Goal: Task Accomplishment & Management: Use online tool/utility

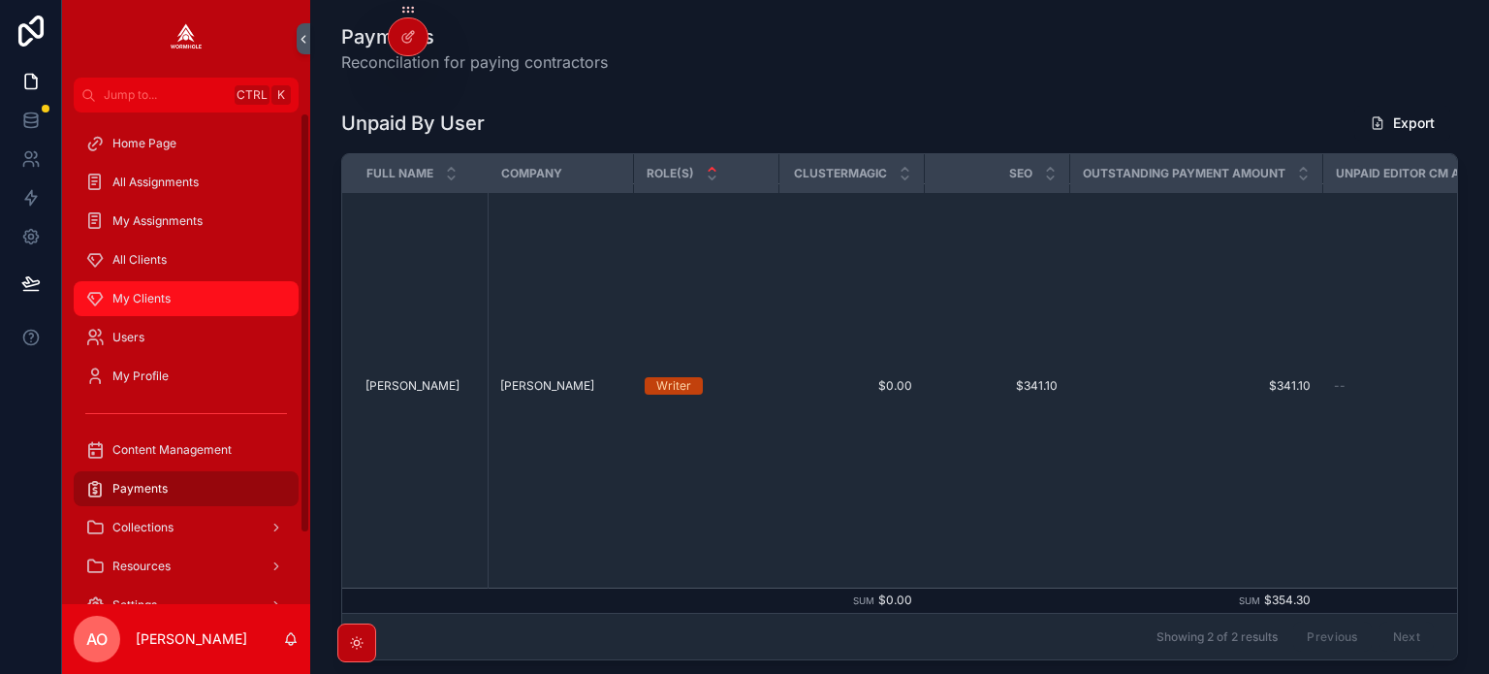
click at [146, 292] on span "My Clients" at bounding box center [141, 299] width 58 height 16
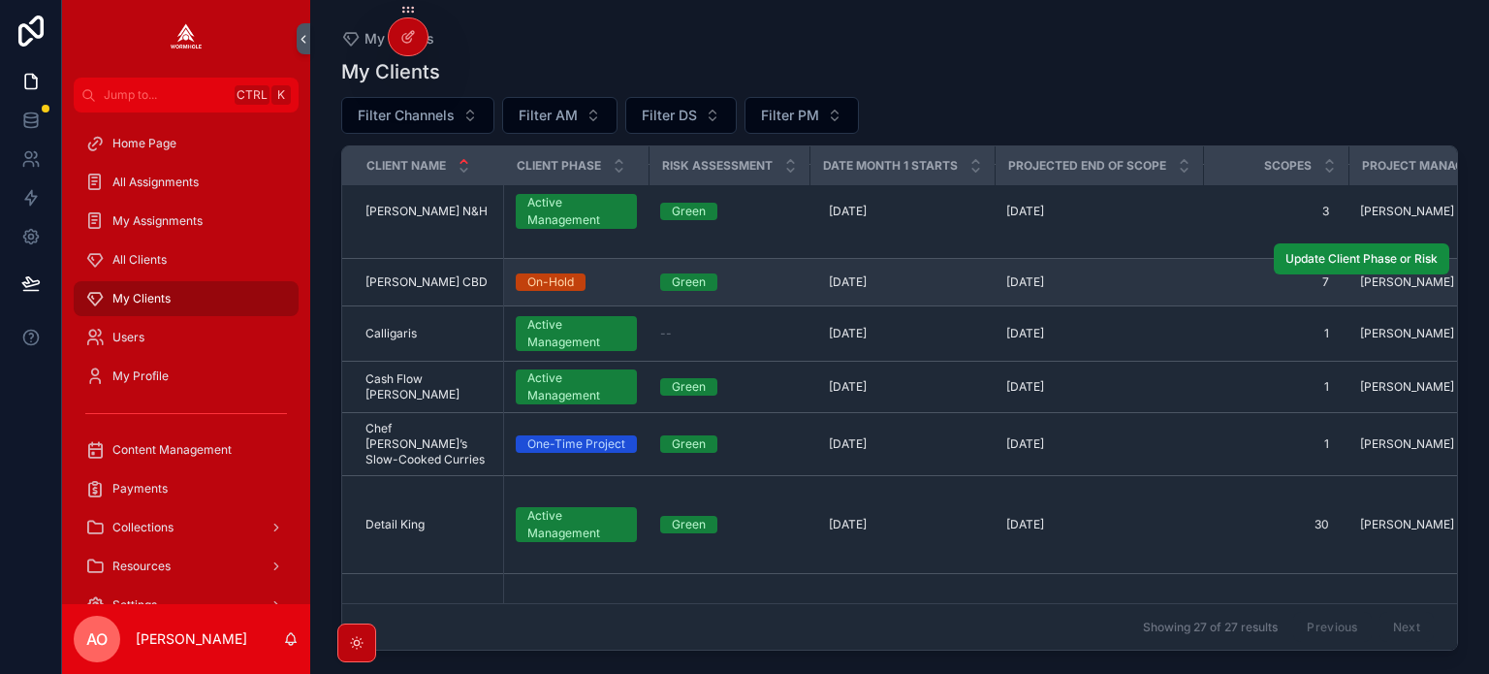
scroll to position [388, 0]
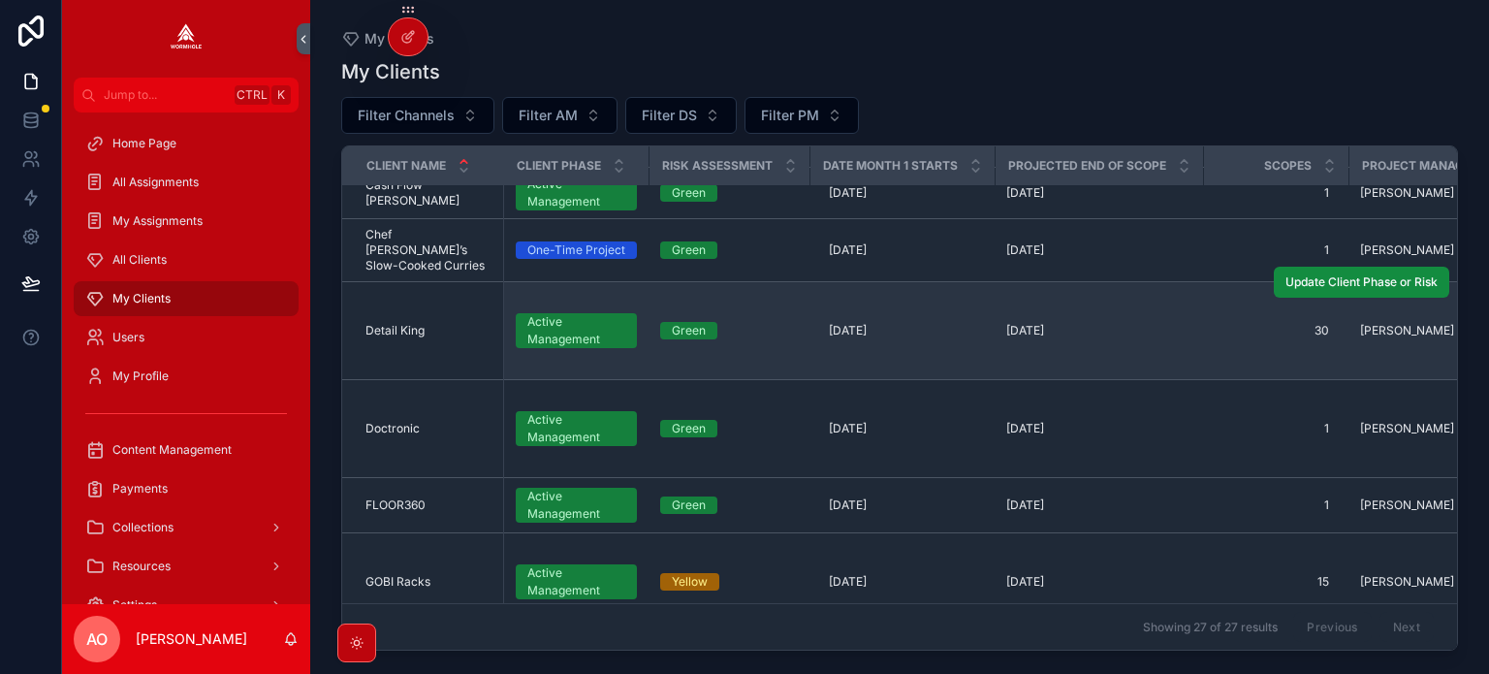
click at [395, 323] on span "Detail King" at bounding box center [394, 331] width 59 height 16
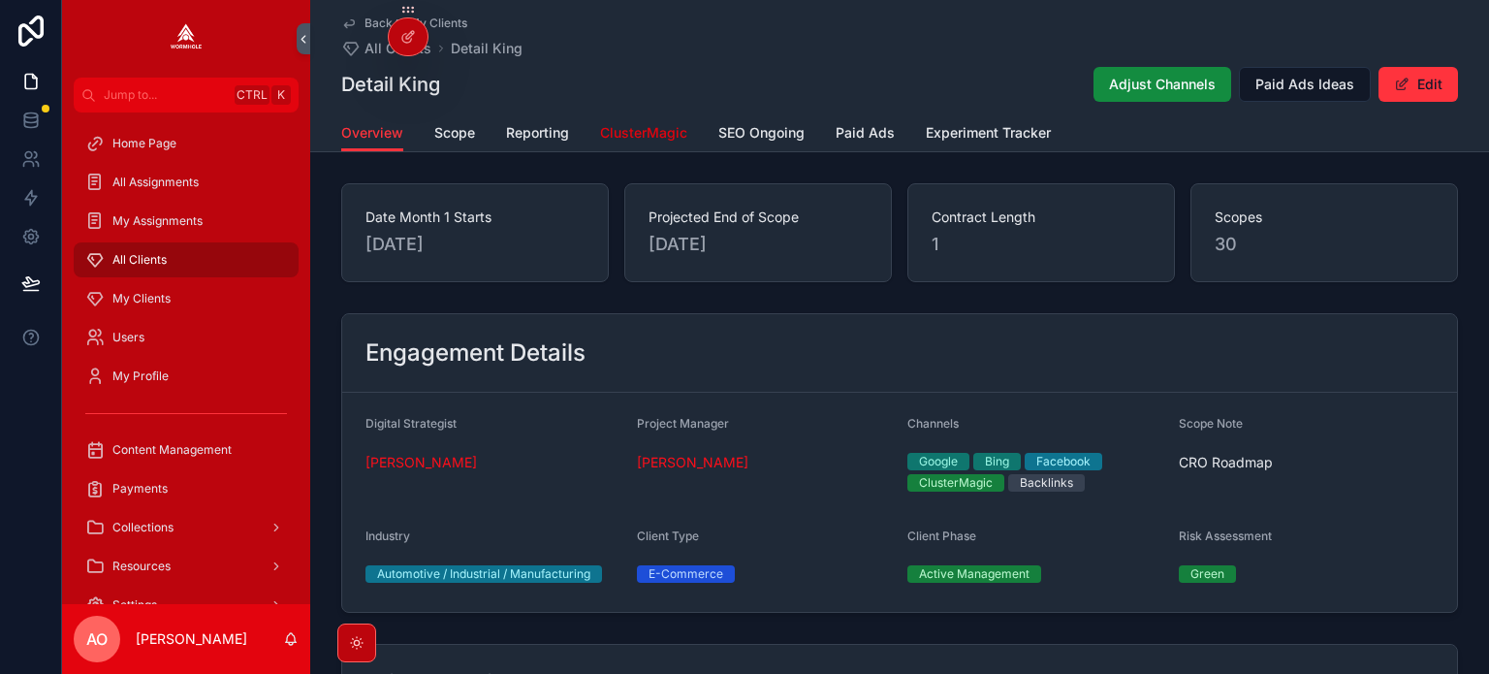
click at [637, 135] on span "ClusterMagic" at bounding box center [643, 132] width 87 height 19
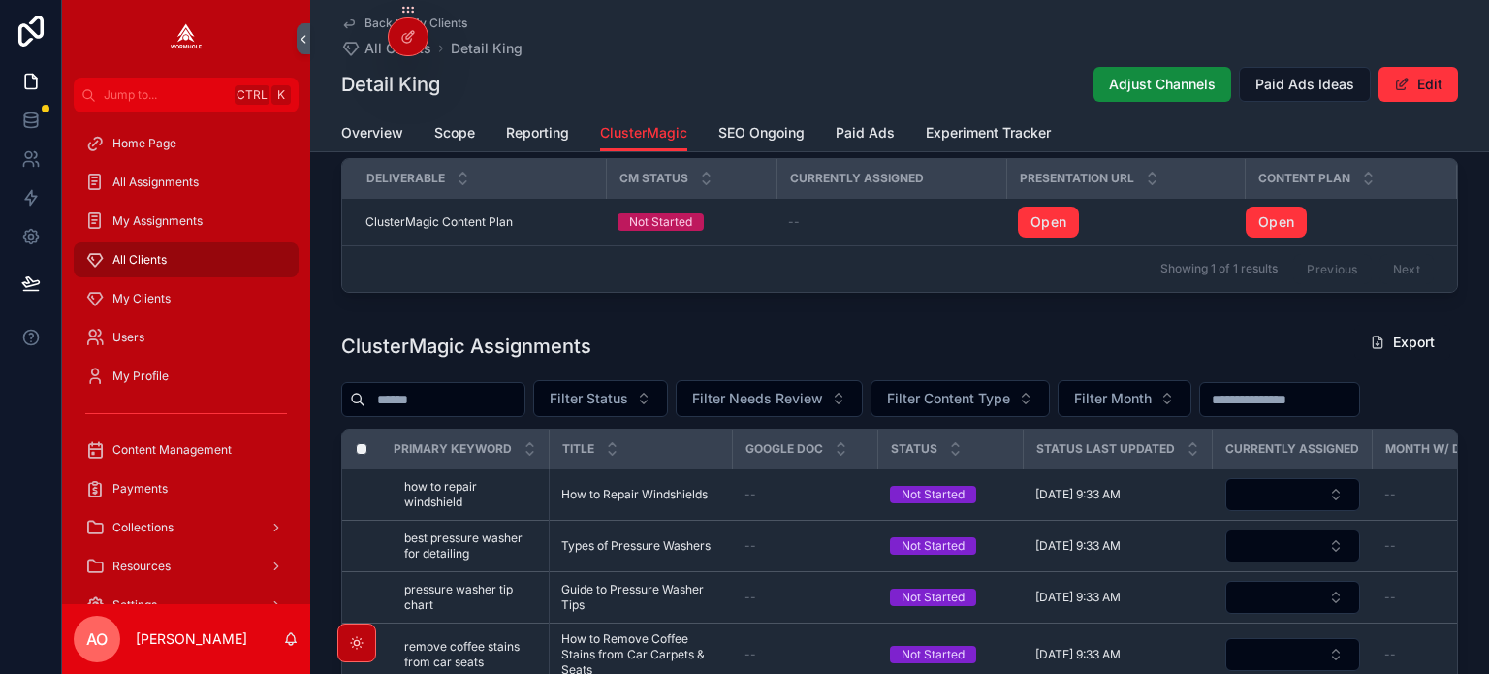
scroll to position [775, 0]
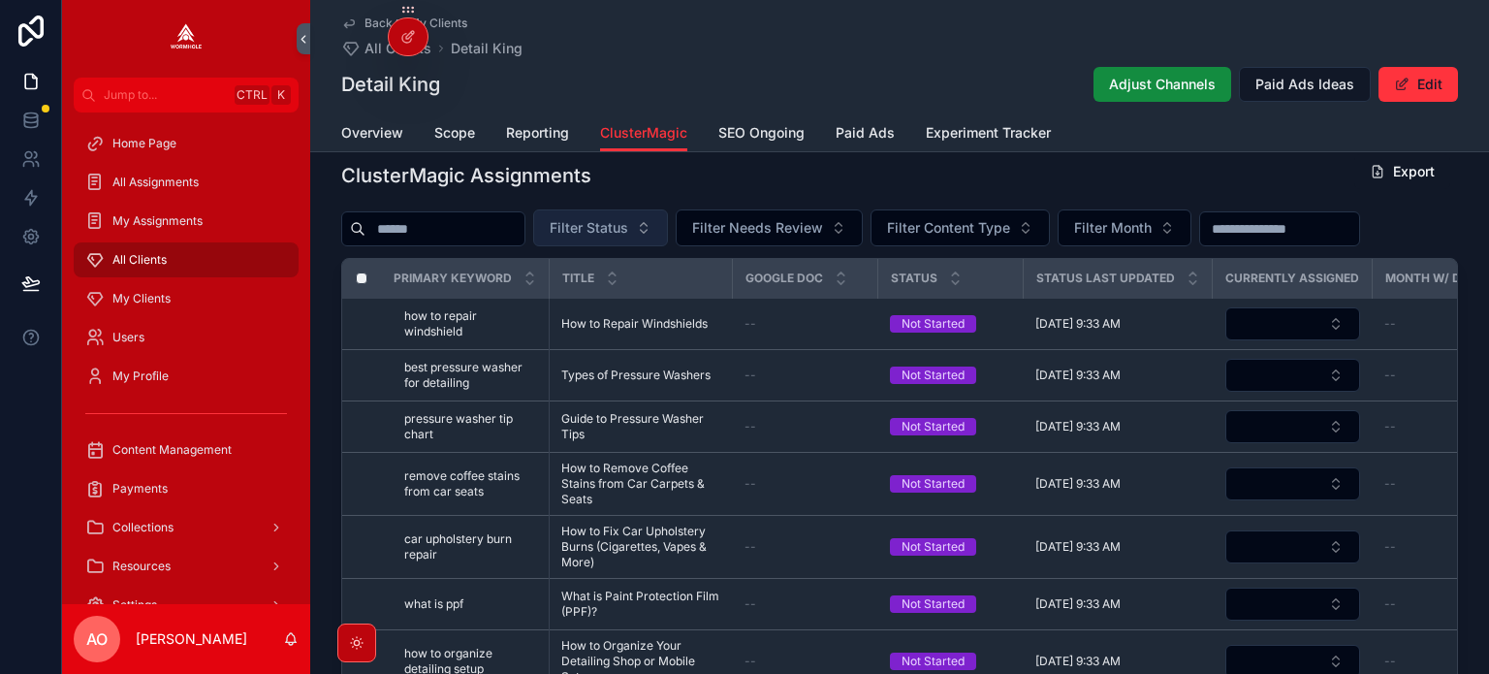
click at [630, 222] on button "Filter Status" at bounding box center [600, 227] width 135 height 37
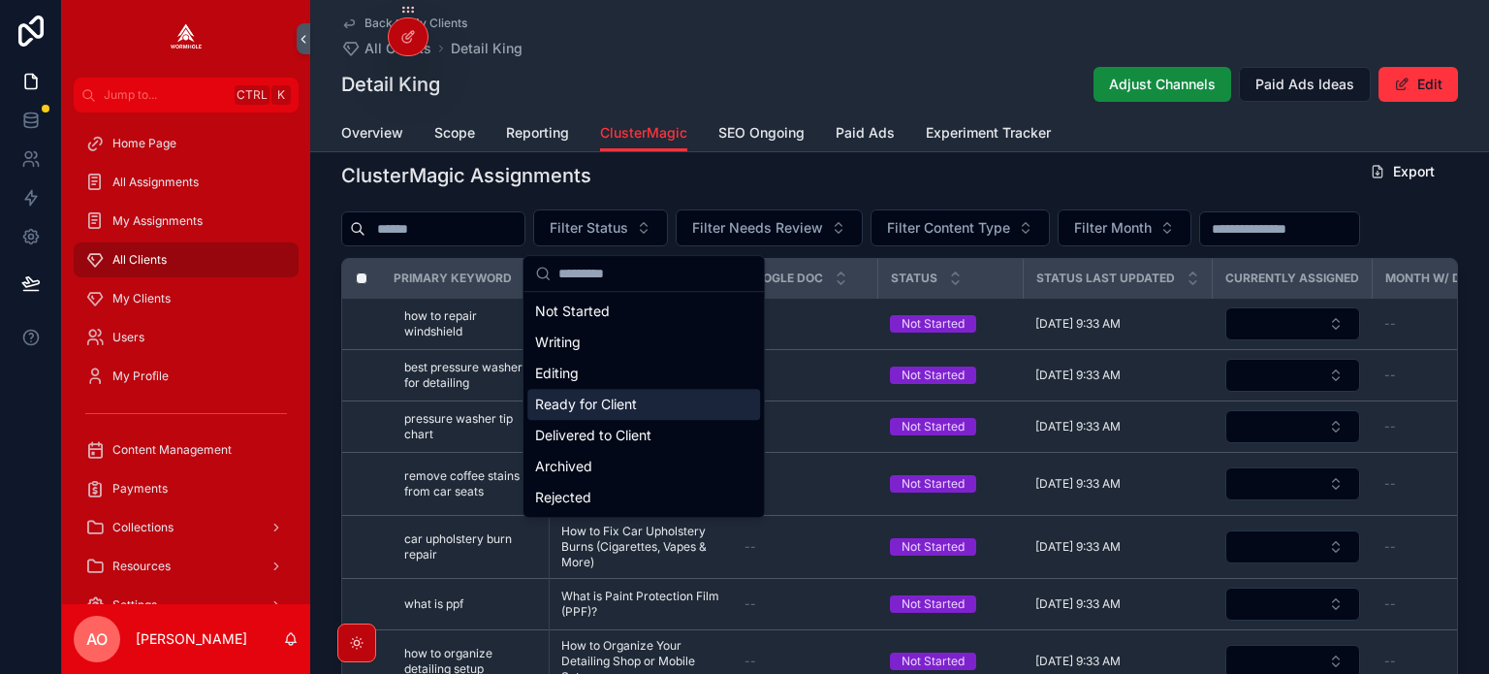
click at [624, 396] on div "Ready for Client" at bounding box center [643, 404] width 233 height 31
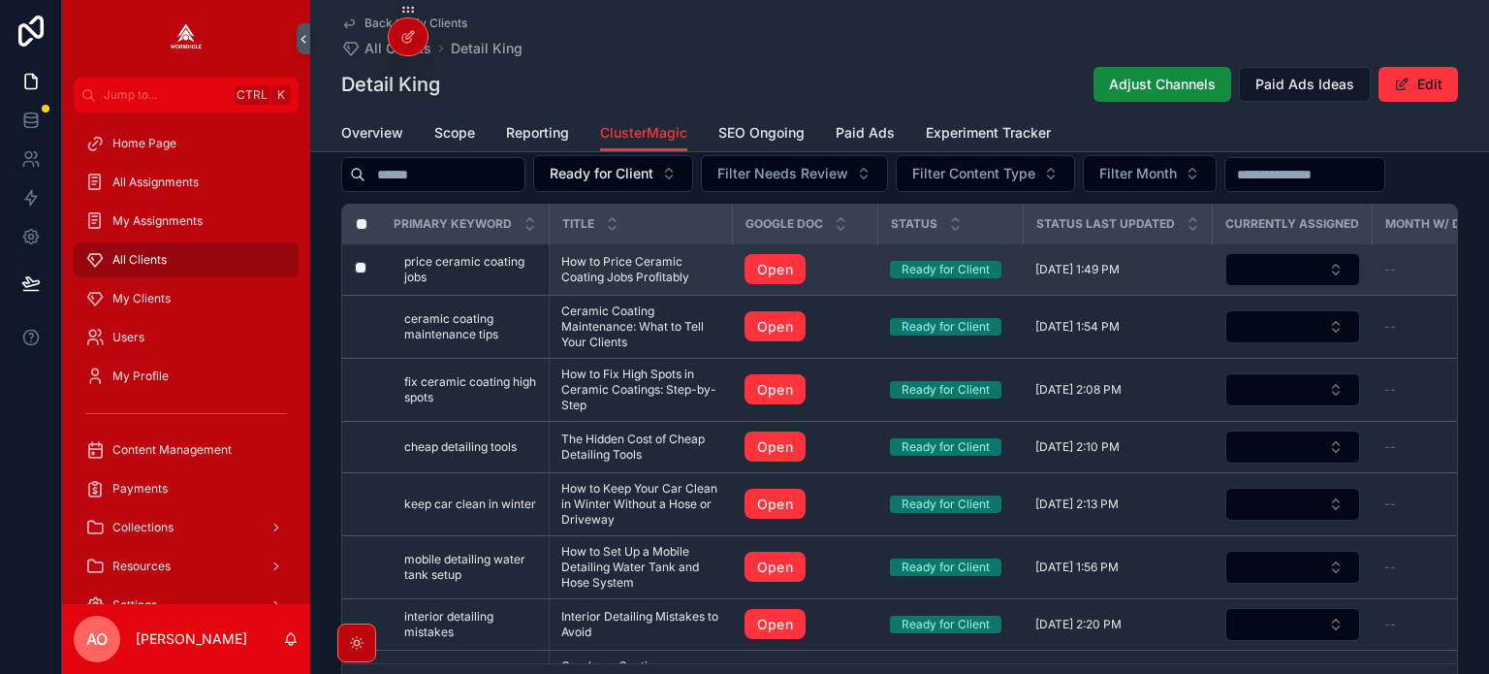
scroll to position [819, 0]
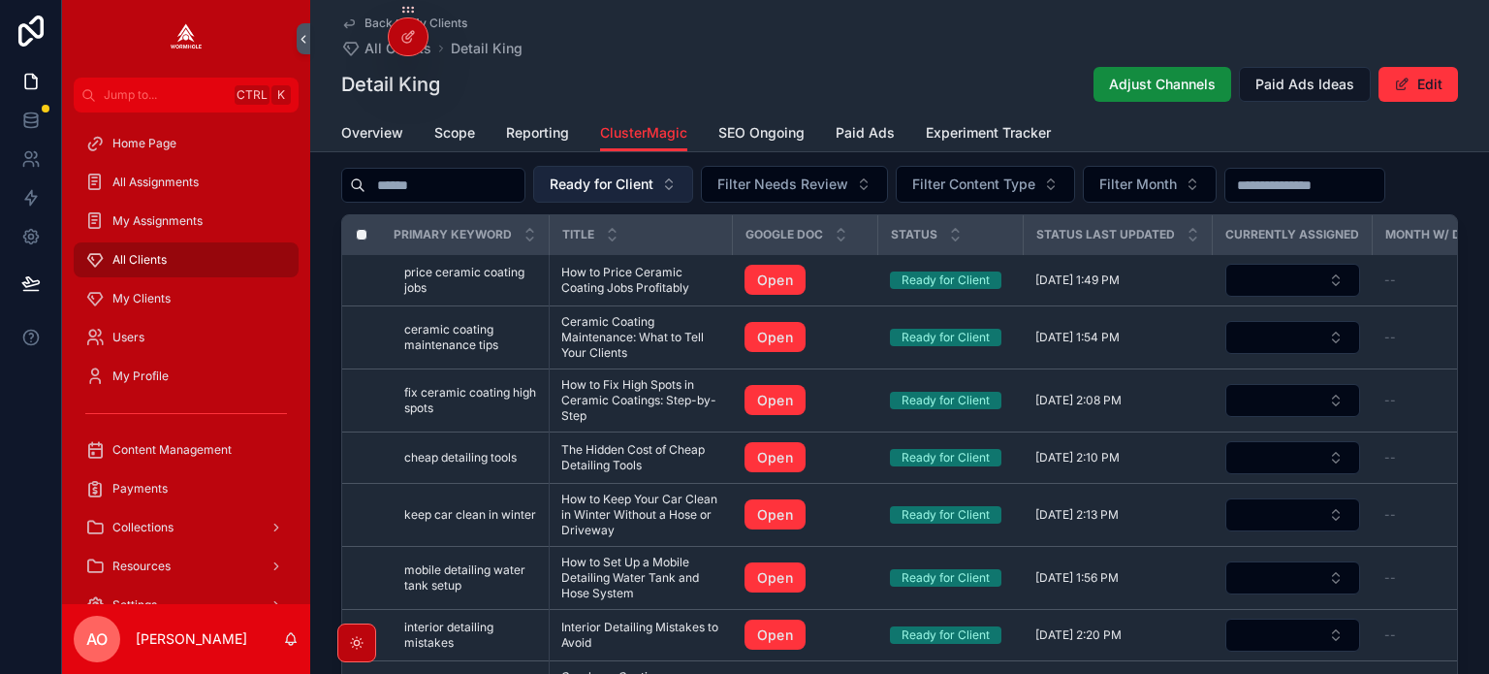
click at [653, 189] on span "Ready for Client" at bounding box center [601, 183] width 104 height 19
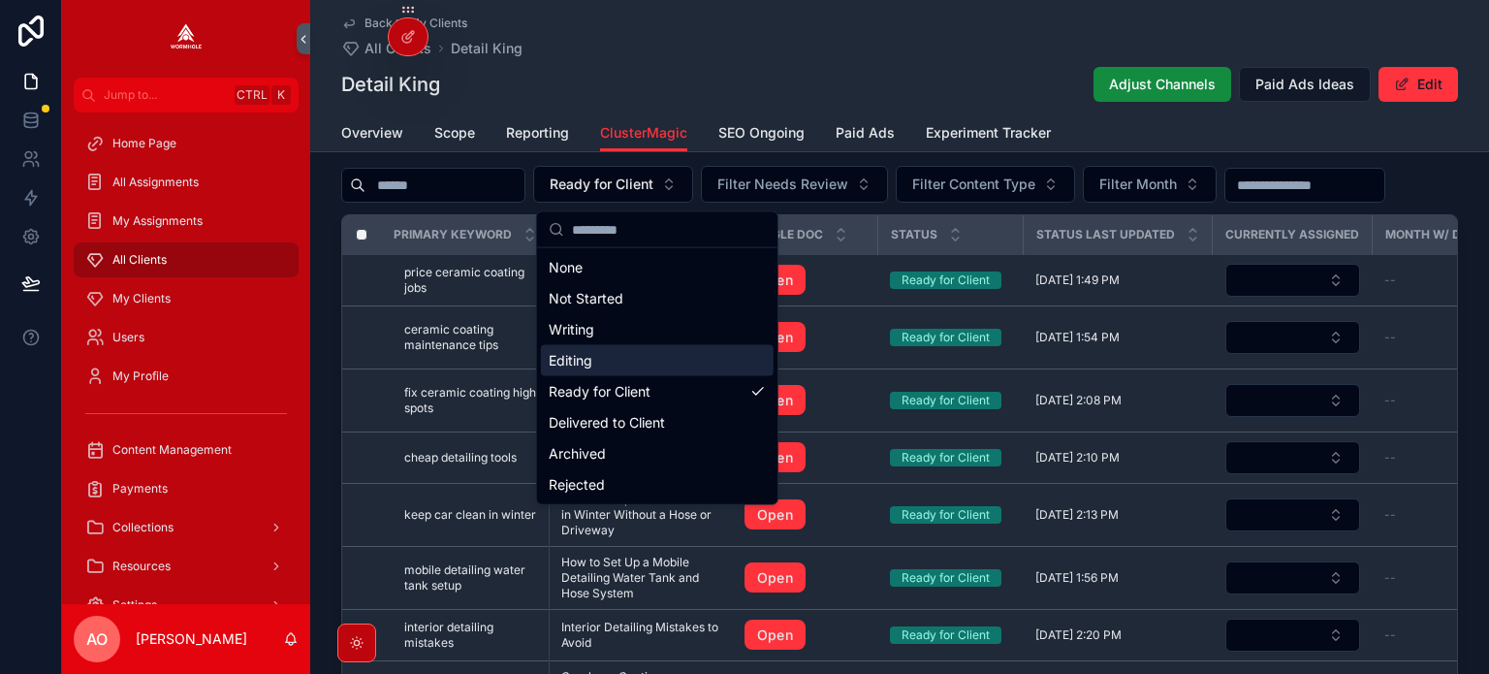
click at [634, 362] on div "Editing" at bounding box center [657, 360] width 233 height 31
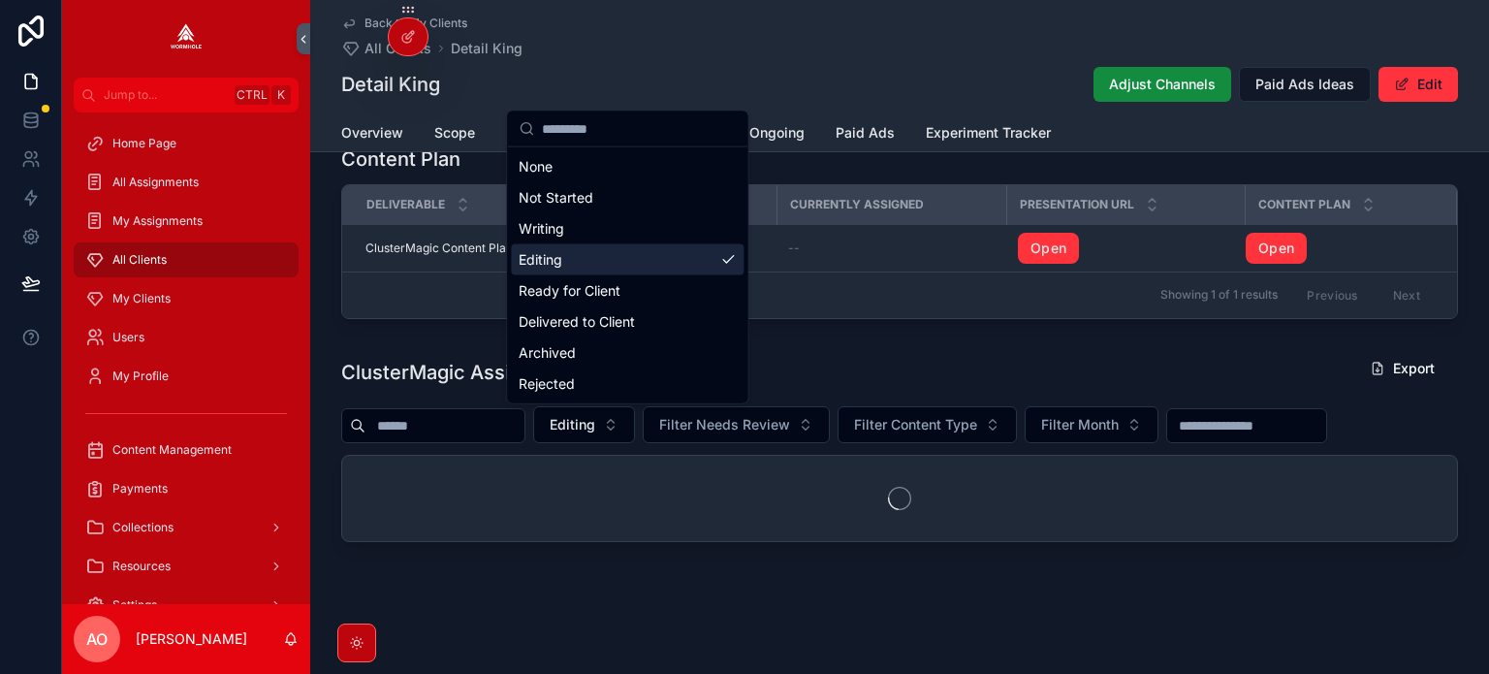
scroll to position [582, 0]
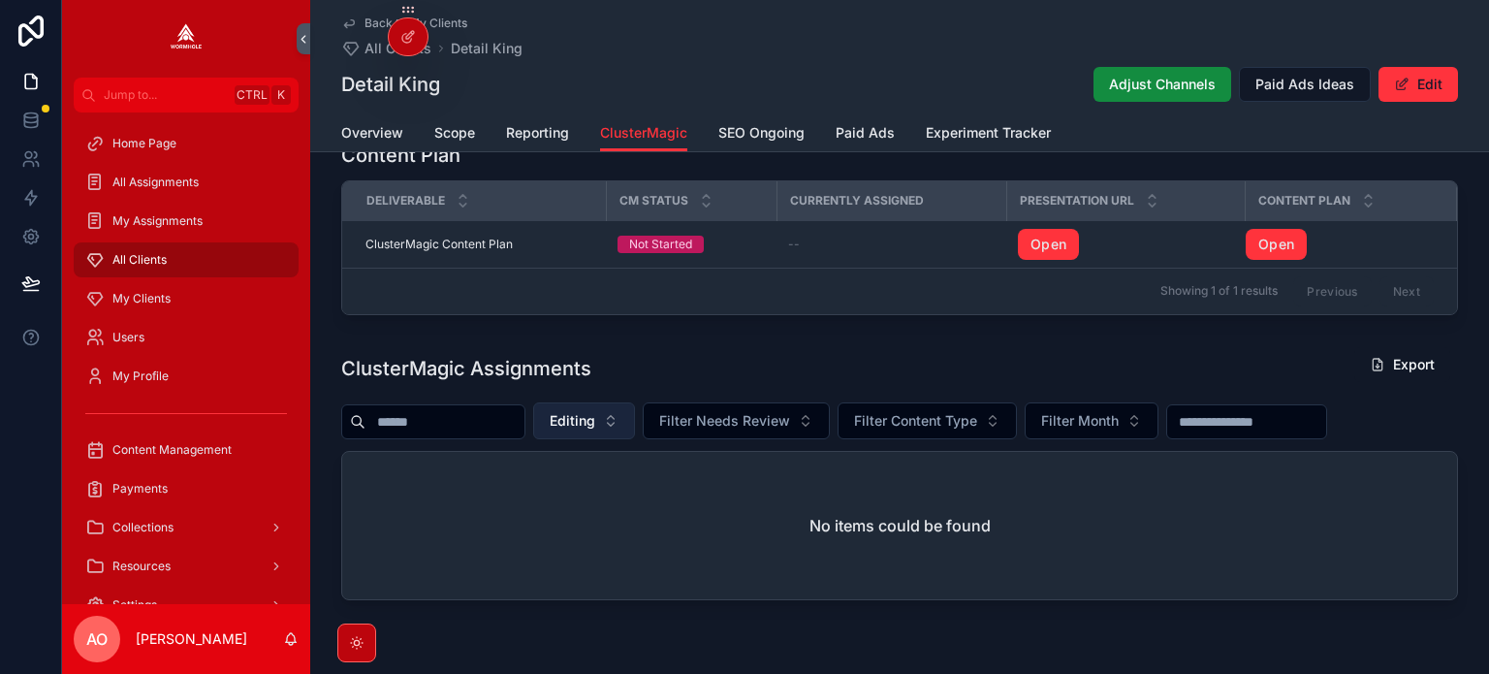
click at [595, 425] on span "Editing" at bounding box center [572, 420] width 46 height 19
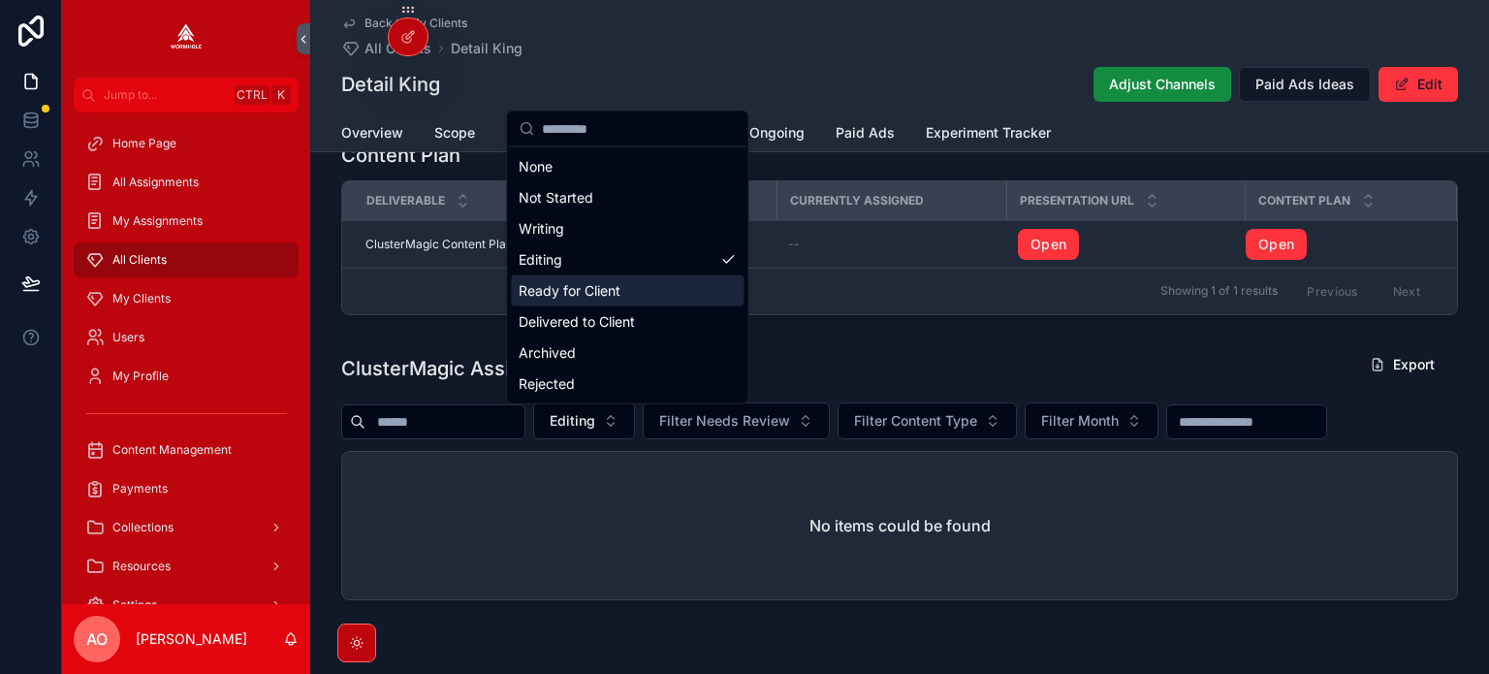
click at [616, 298] on div "Ready for Client" at bounding box center [627, 290] width 233 height 31
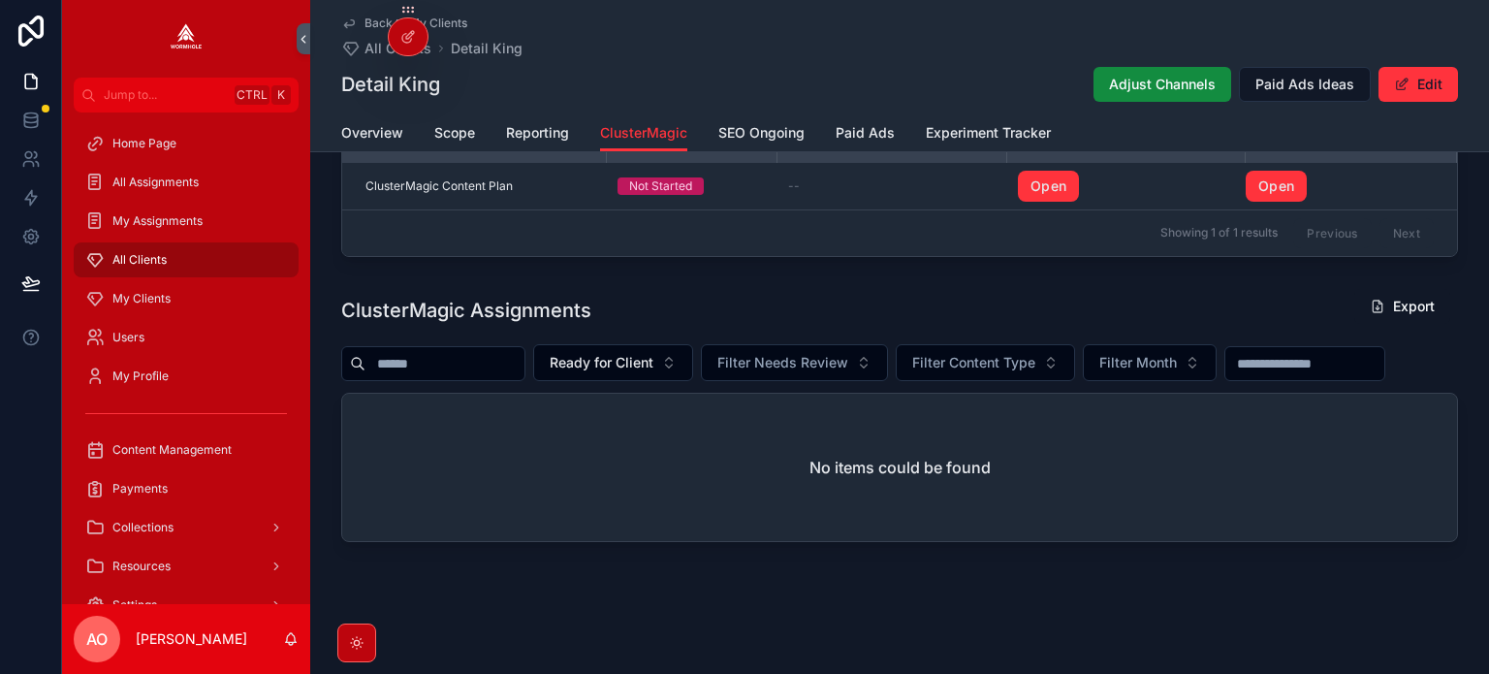
scroll to position [687, 0]
click at [149, 303] on span "My Clients" at bounding box center [141, 299] width 58 height 16
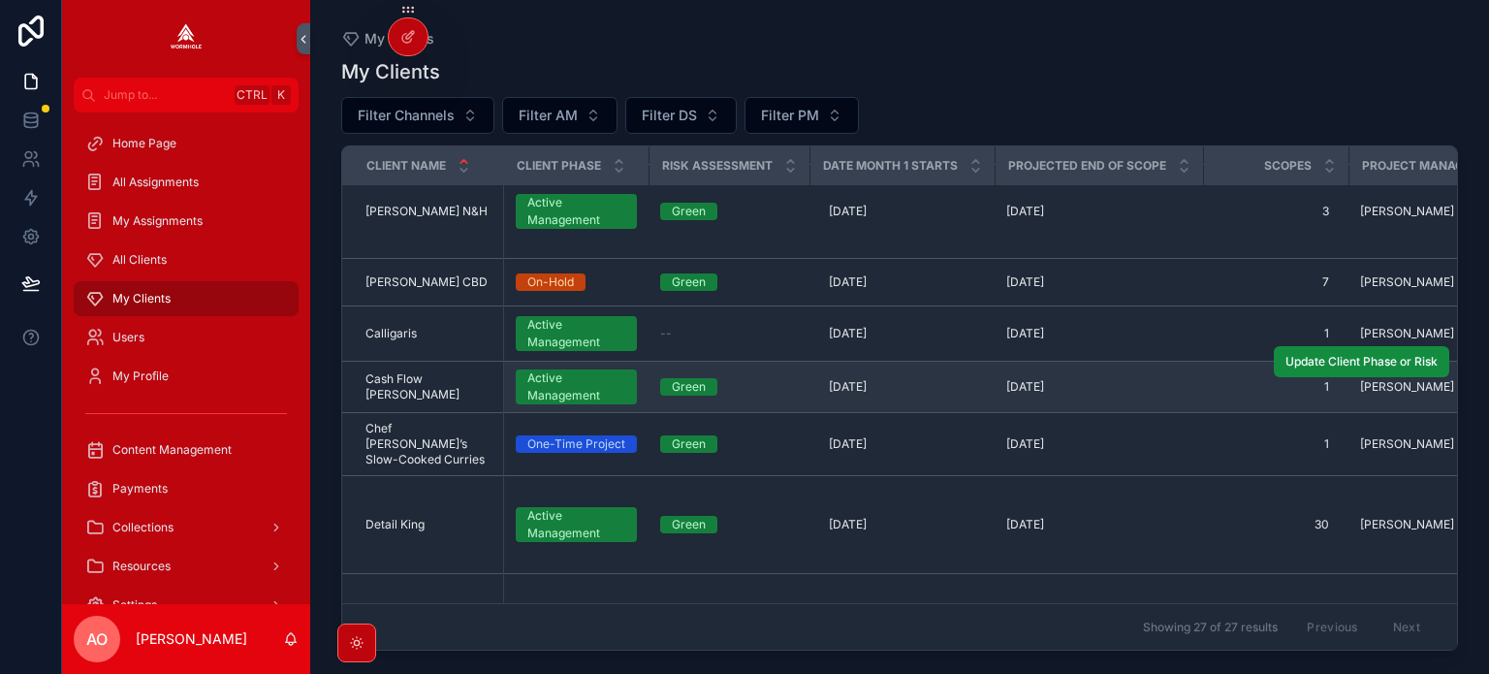
scroll to position [388, 0]
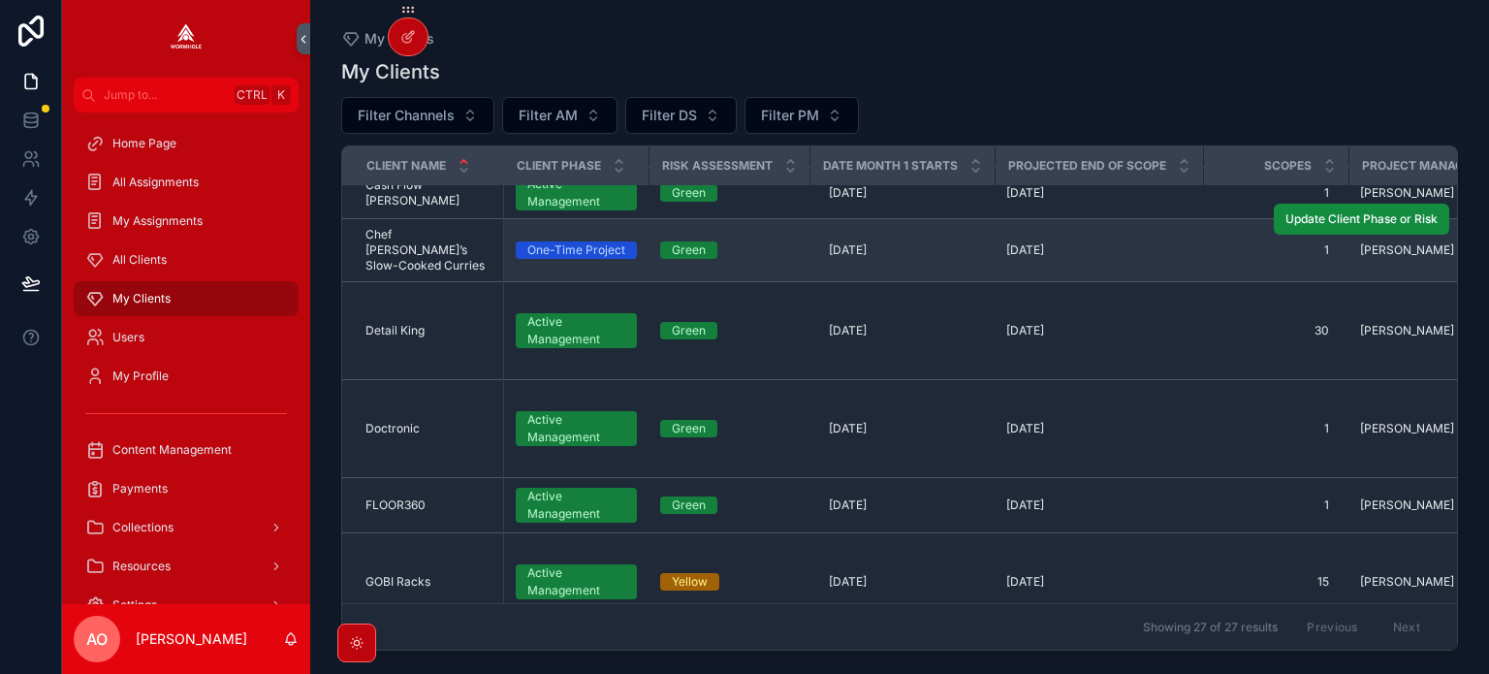
click at [415, 238] on span "Chef Akila’s Slow-Cooked Curries" at bounding box center [428, 250] width 126 height 47
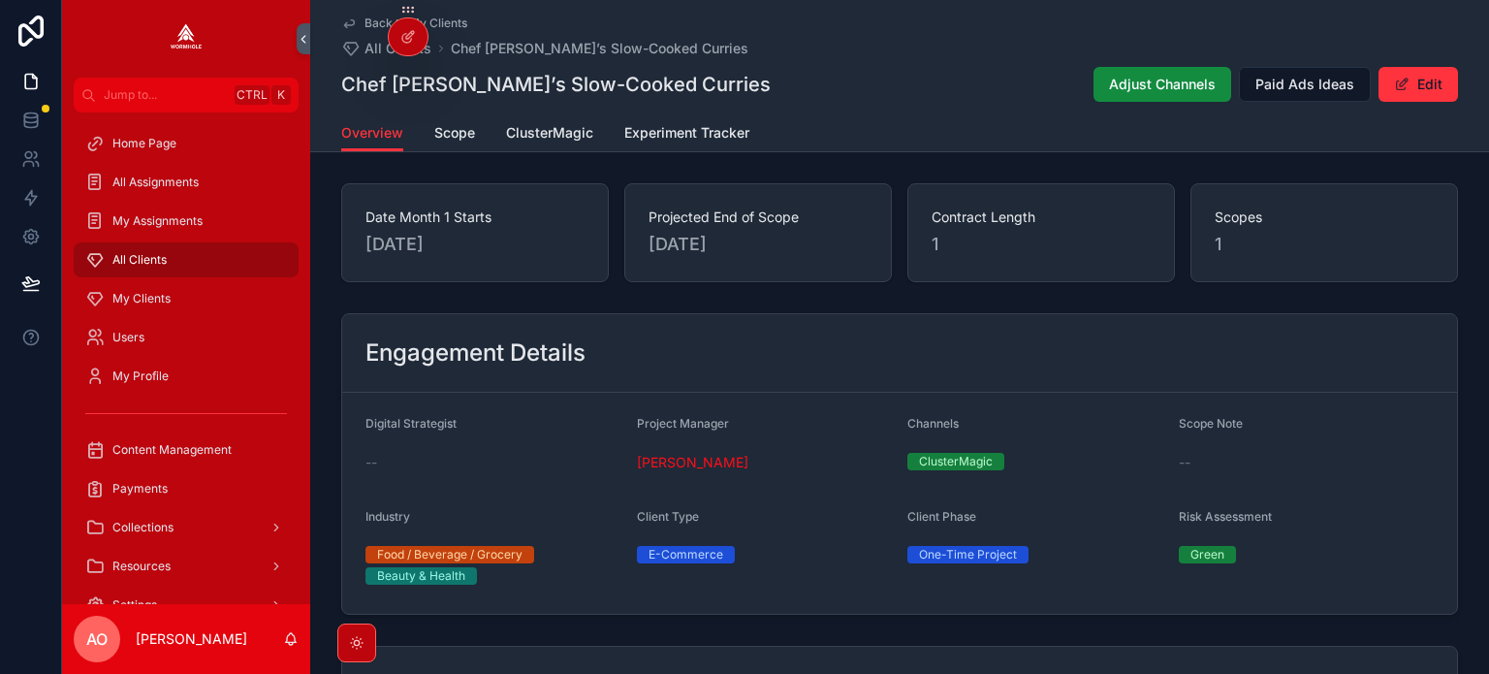
click at [922, 59] on div "Back to My Clients All Clients Chef Akila’s Slow-Cooked Curries Chef Akila’s Sl…" at bounding box center [899, 57] width 1116 height 114
click at [541, 129] on span "ClusterMagic" at bounding box center [549, 132] width 87 height 19
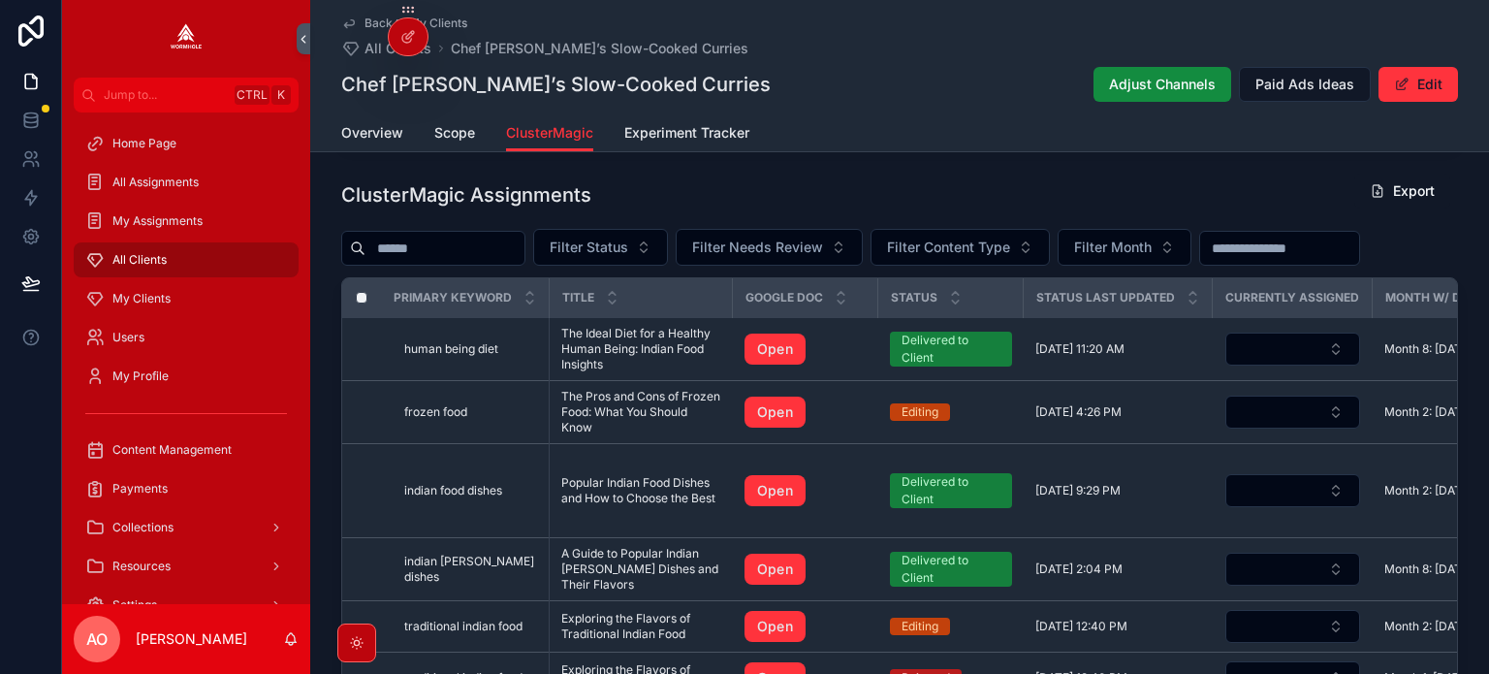
scroll to position [1551, 0]
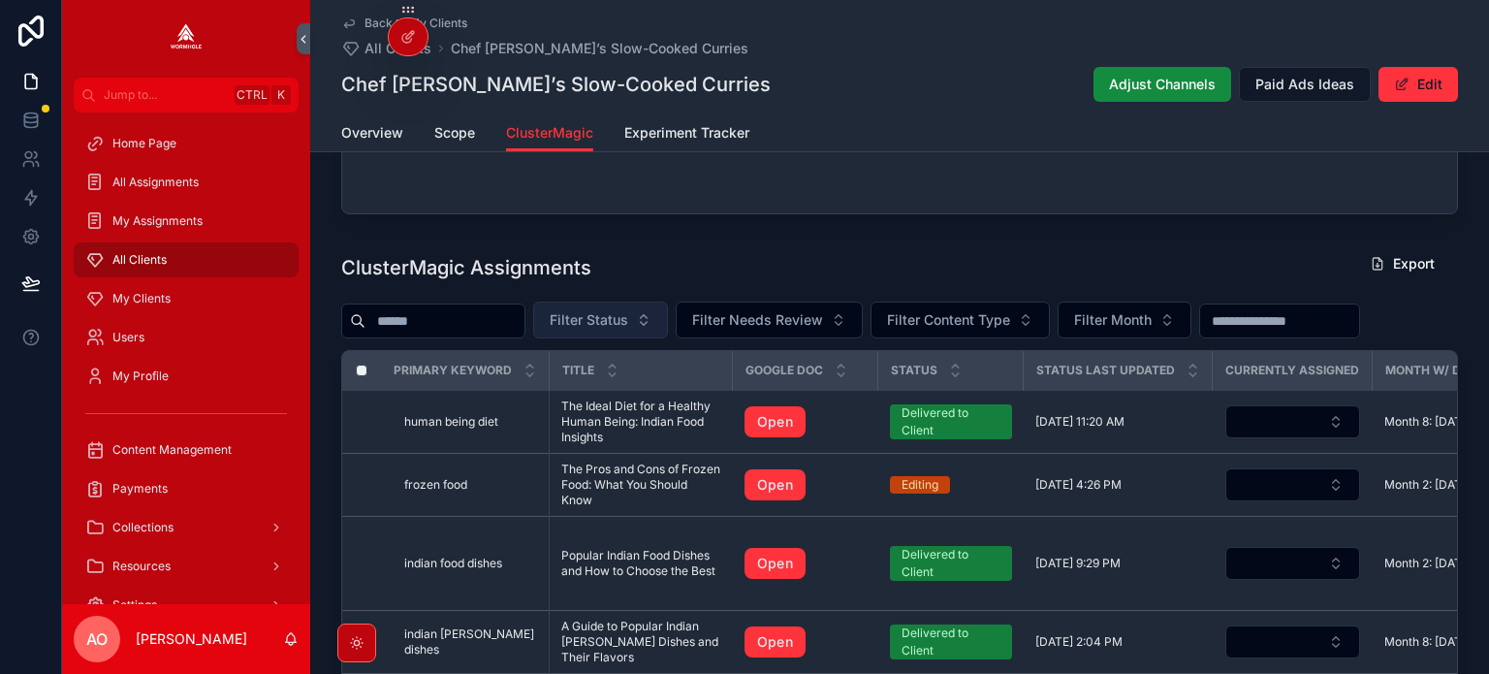
click at [628, 310] on span "Filter Status" at bounding box center [588, 319] width 78 height 19
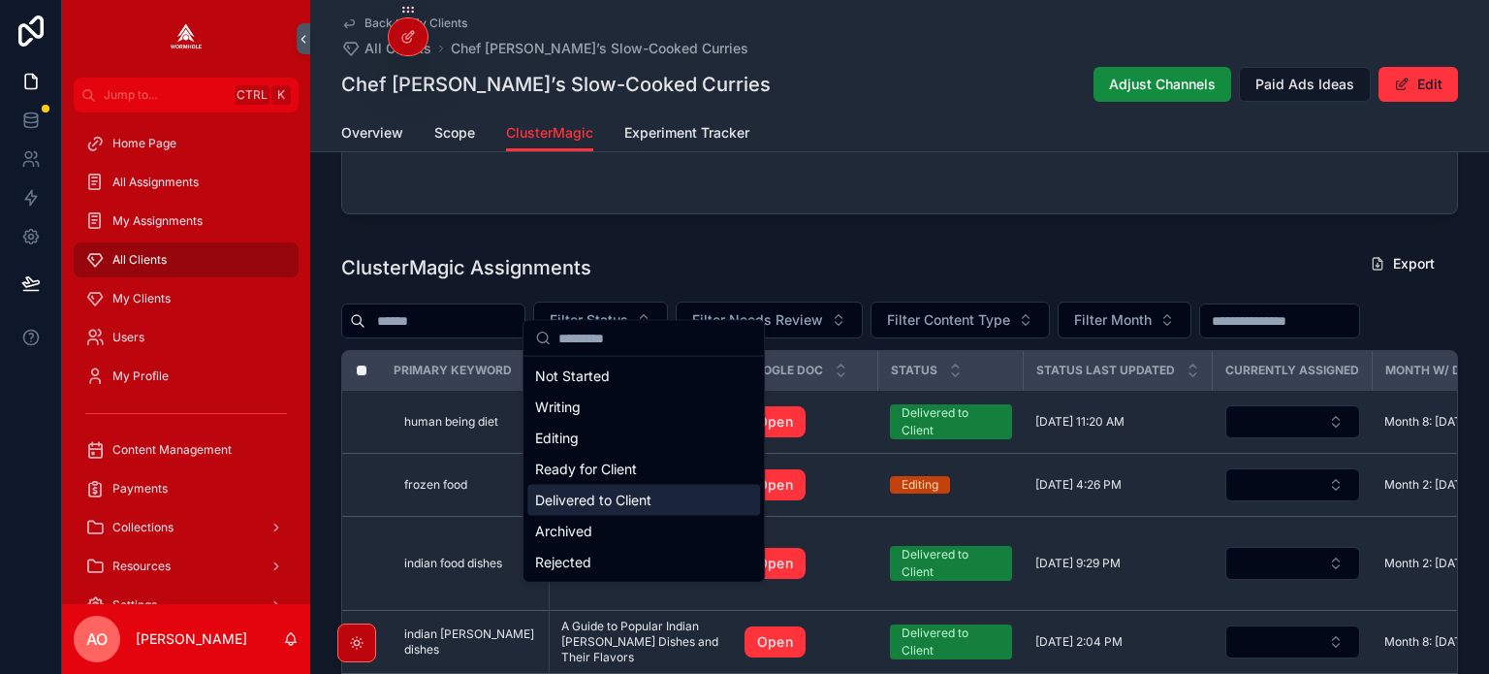
click at [621, 495] on div "Delivered to Client" at bounding box center [643, 500] width 233 height 31
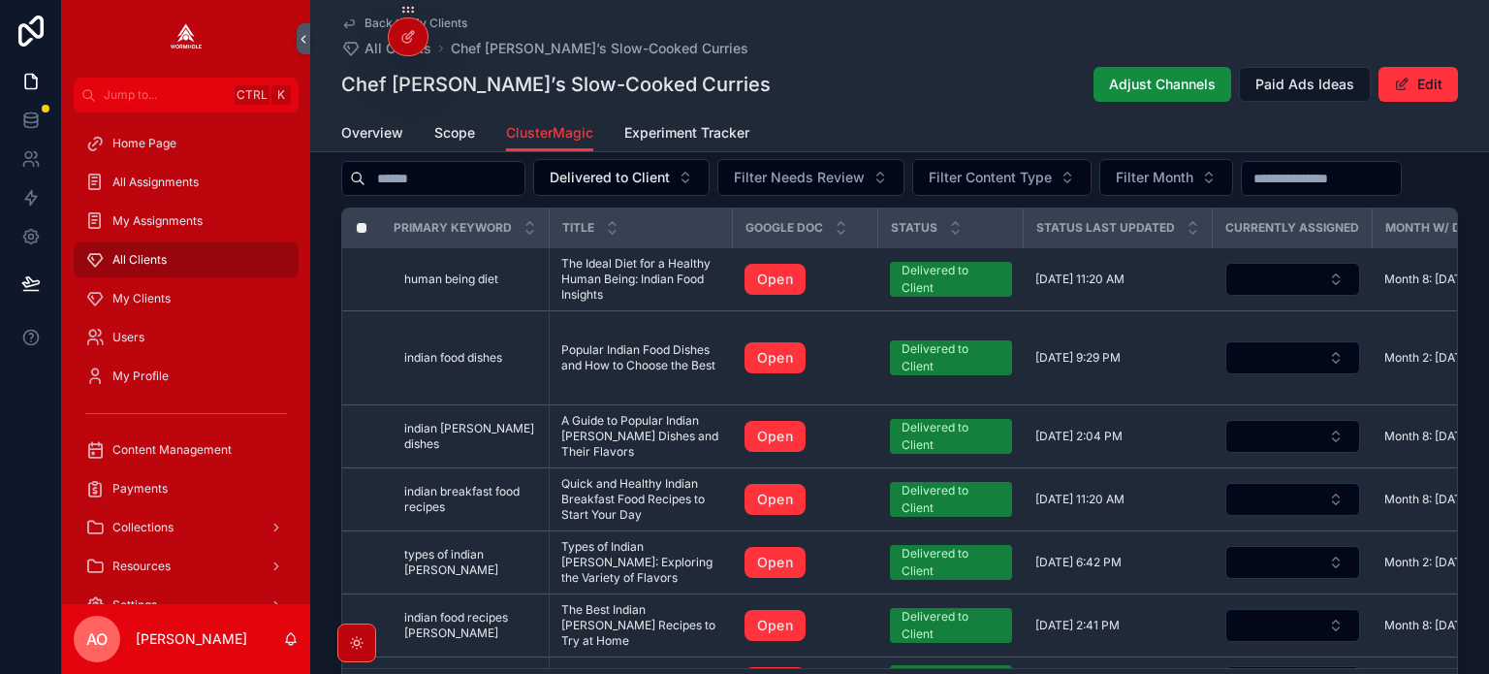
scroll to position [1659, 0]
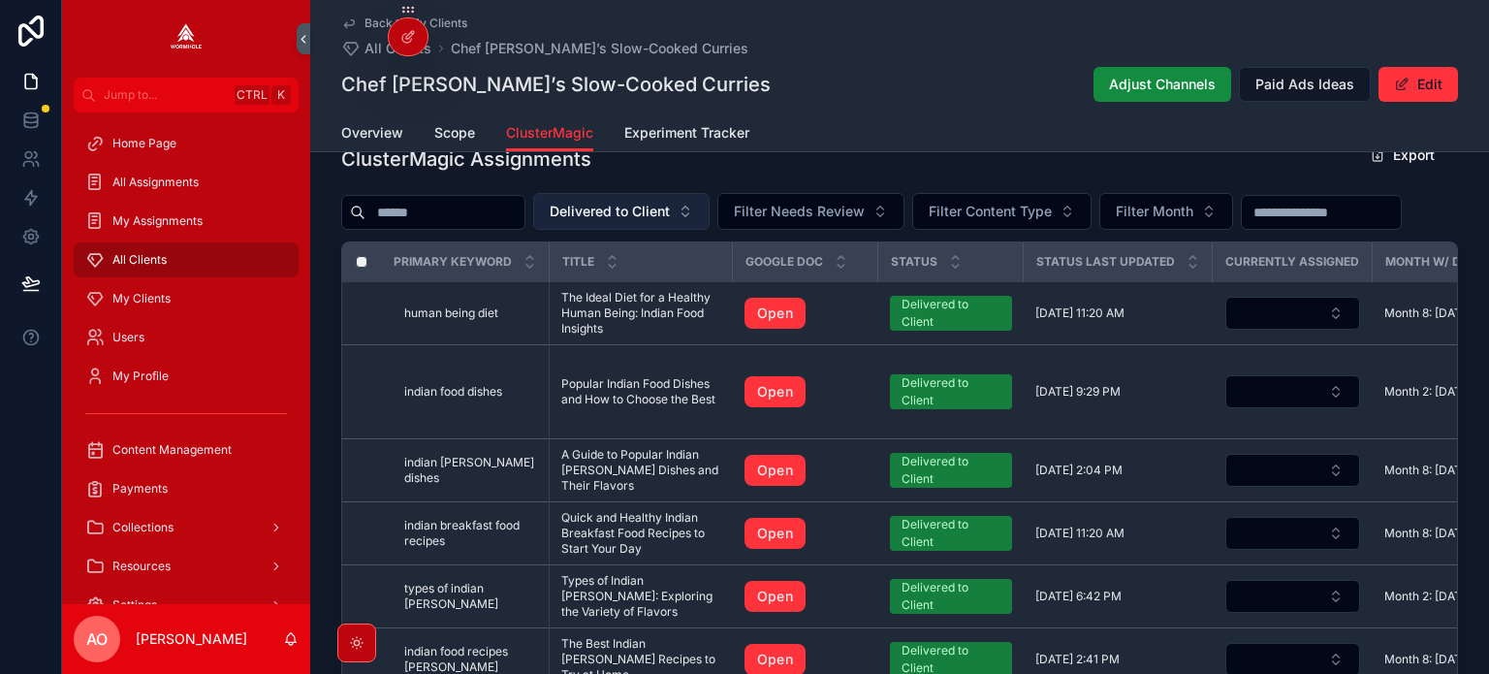
click at [636, 202] on span "Delivered to Client" at bounding box center [609, 211] width 120 height 19
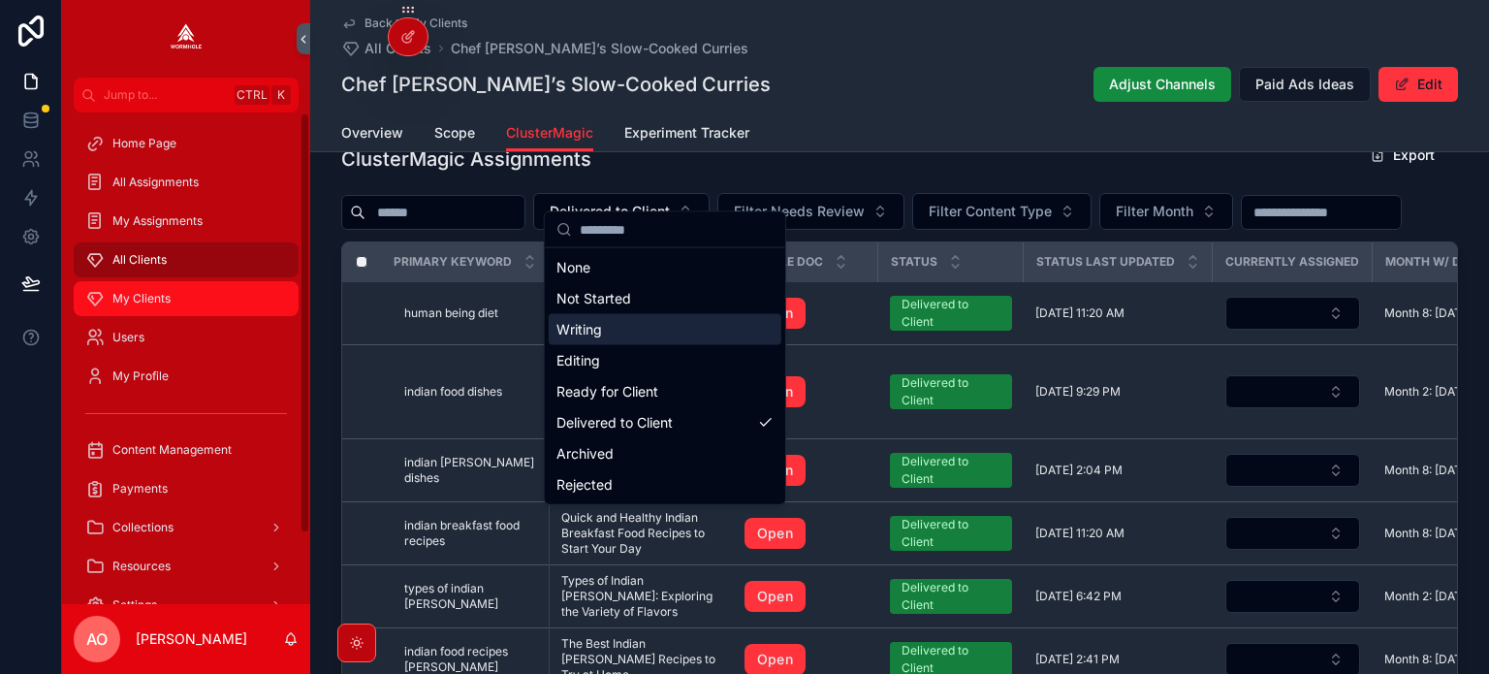
click at [149, 298] on span "My Clients" at bounding box center [141, 299] width 58 height 16
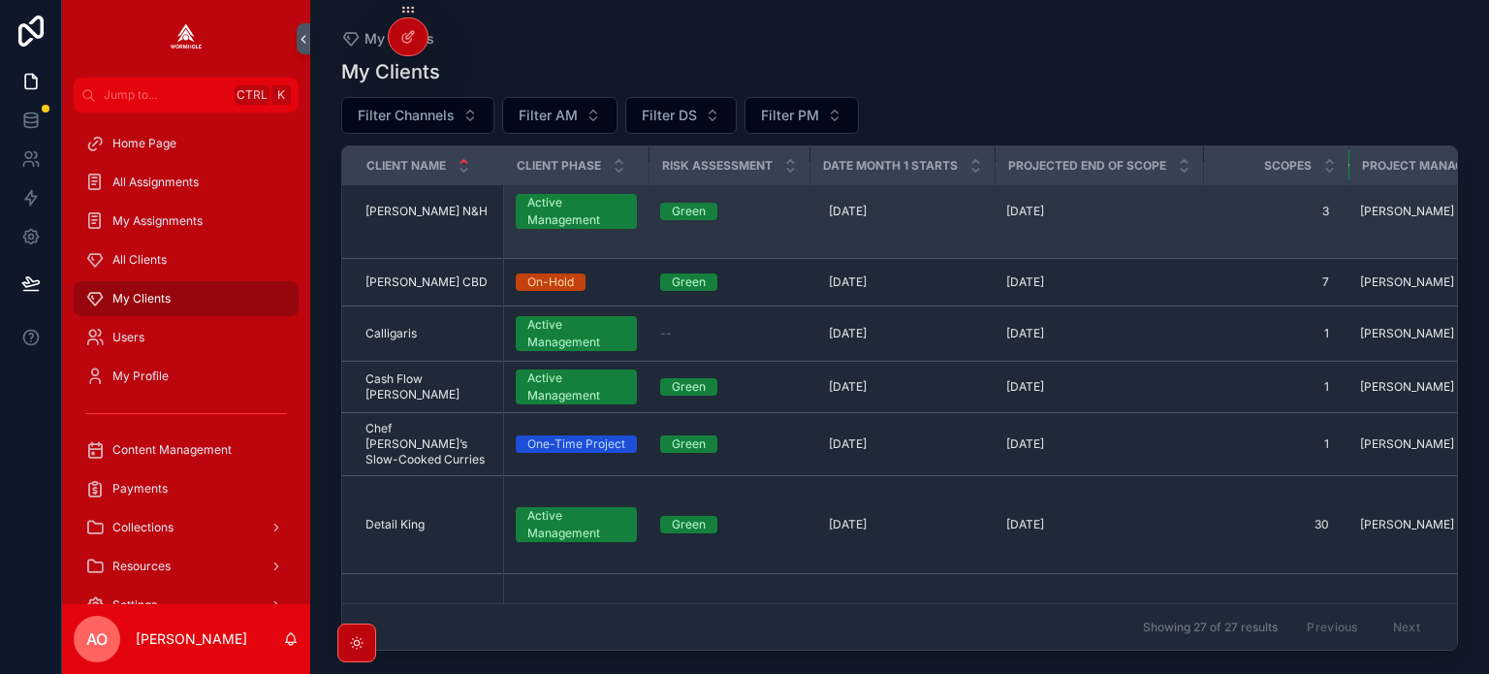
scroll to position [388, 0]
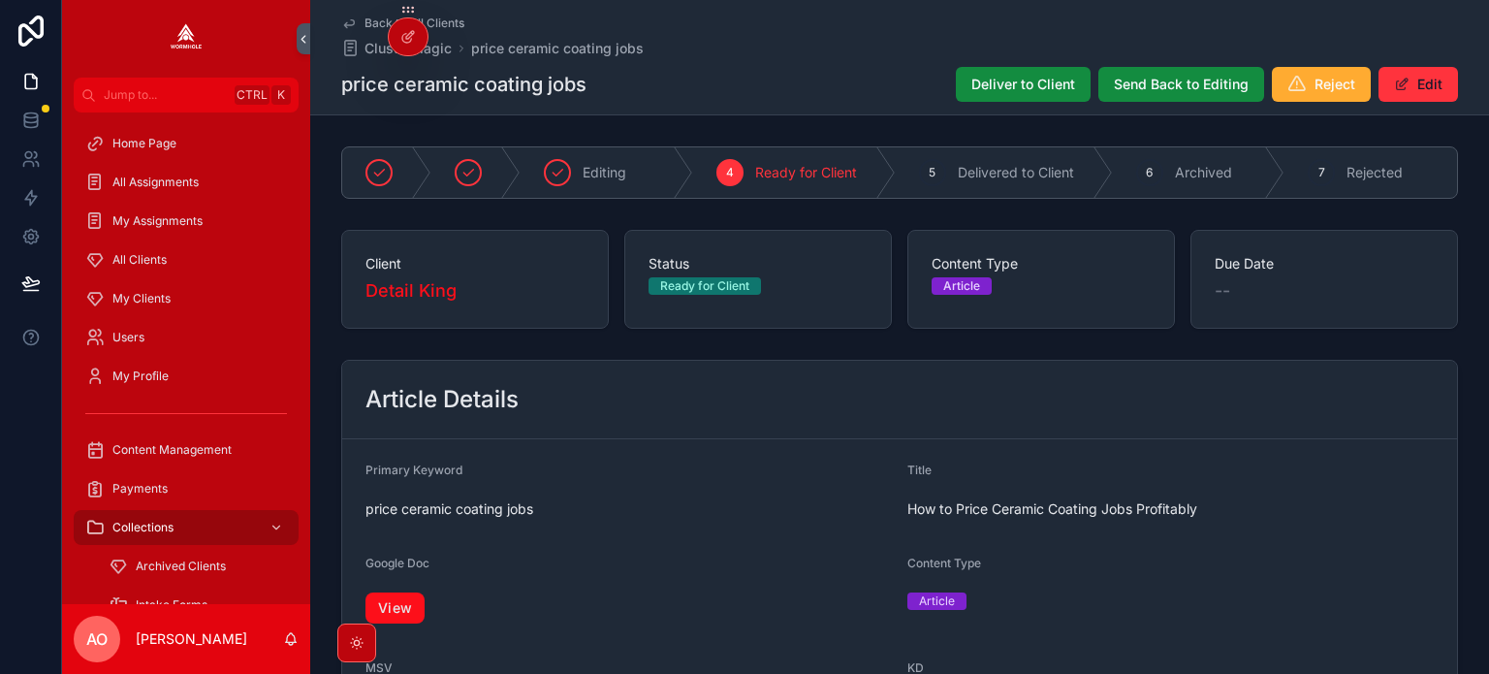
click at [399, 600] on link "View" at bounding box center [394, 607] width 59 height 31
click at [1008, 86] on span "Deliver to Client" at bounding box center [1023, 84] width 104 height 19
click at [380, 596] on link "View" at bounding box center [394, 607] width 59 height 31
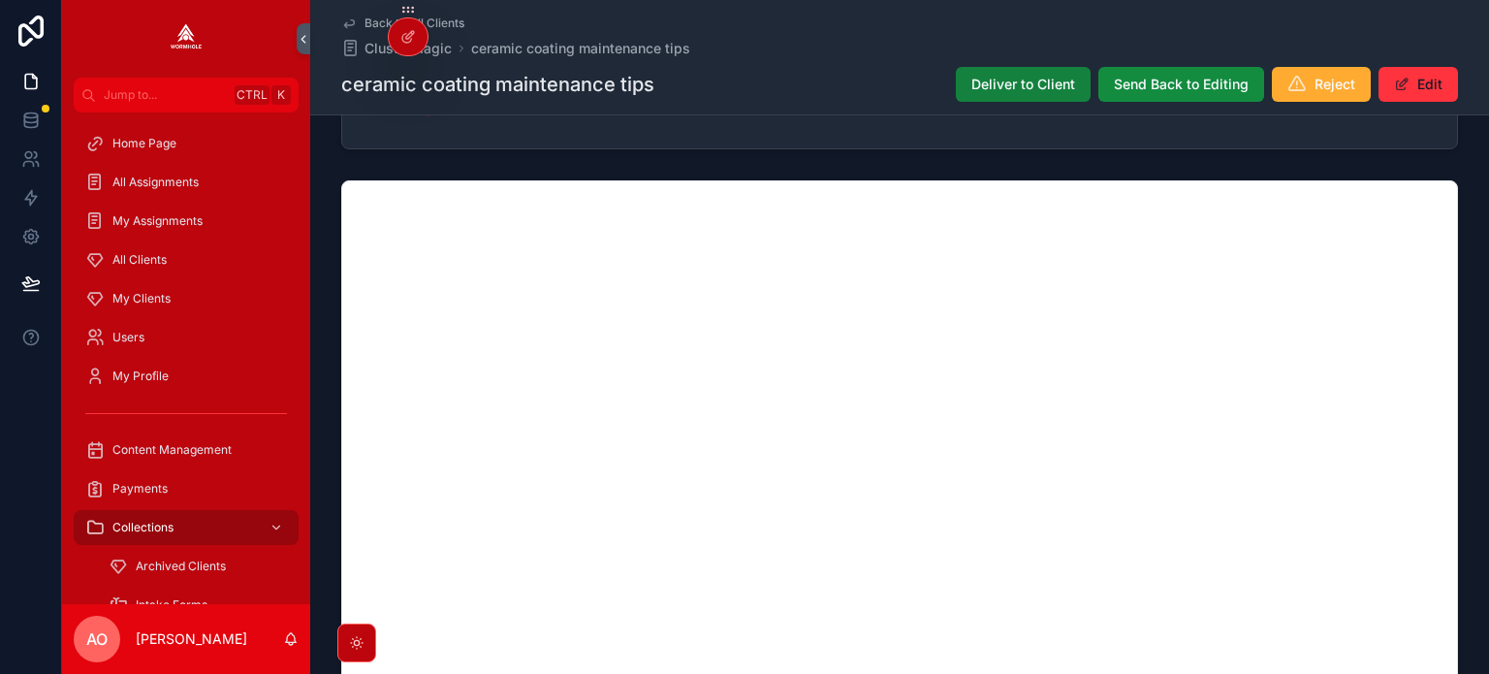
click at [1010, 78] on span "Deliver to Client" at bounding box center [1023, 84] width 104 height 19
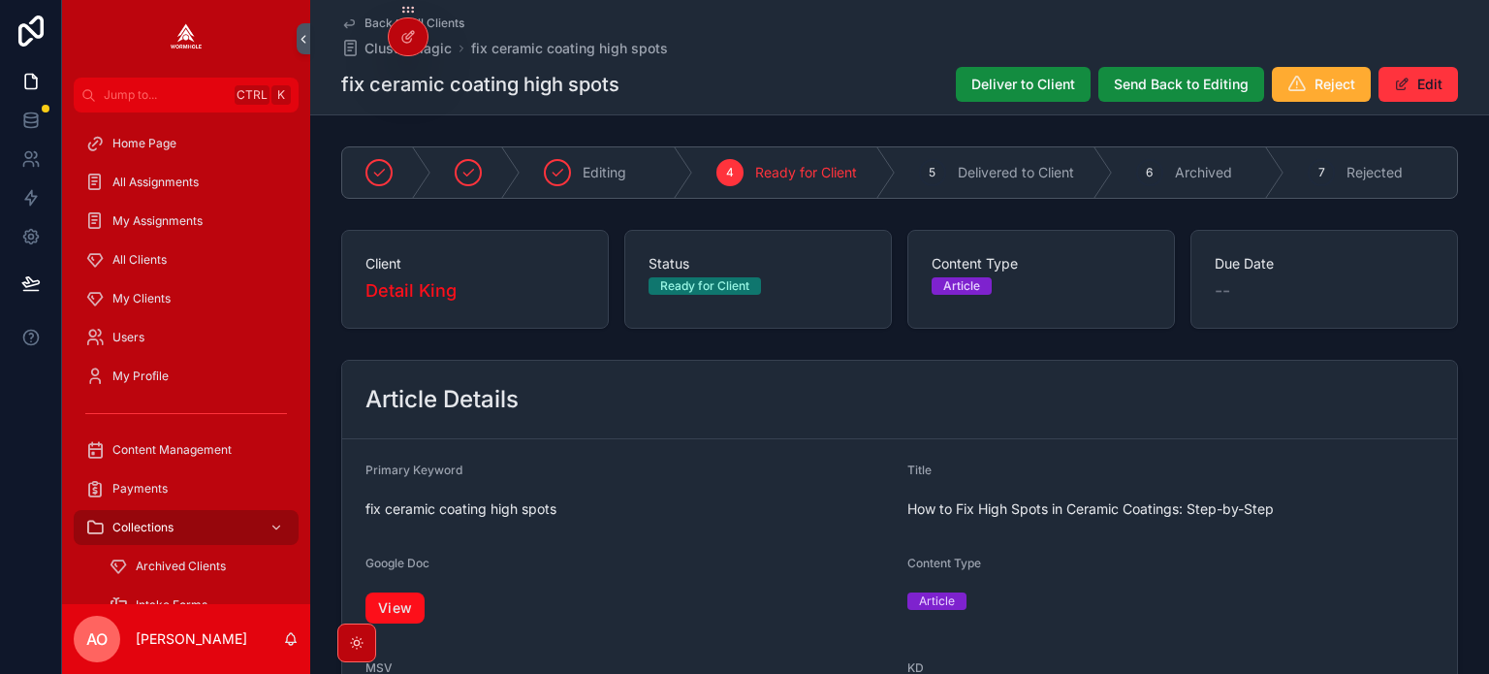
click at [397, 602] on link "View" at bounding box center [394, 607] width 59 height 31
click at [1023, 78] on span "Deliver to Client" at bounding box center [1023, 84] width 104 height 19
click at [405, 596] on link "View" at bounding box center [394, 607] width 59 height 31
click at [1013, 72] on button "Deliver to Client" at bounding box center [1023, 84] width 135 height 35
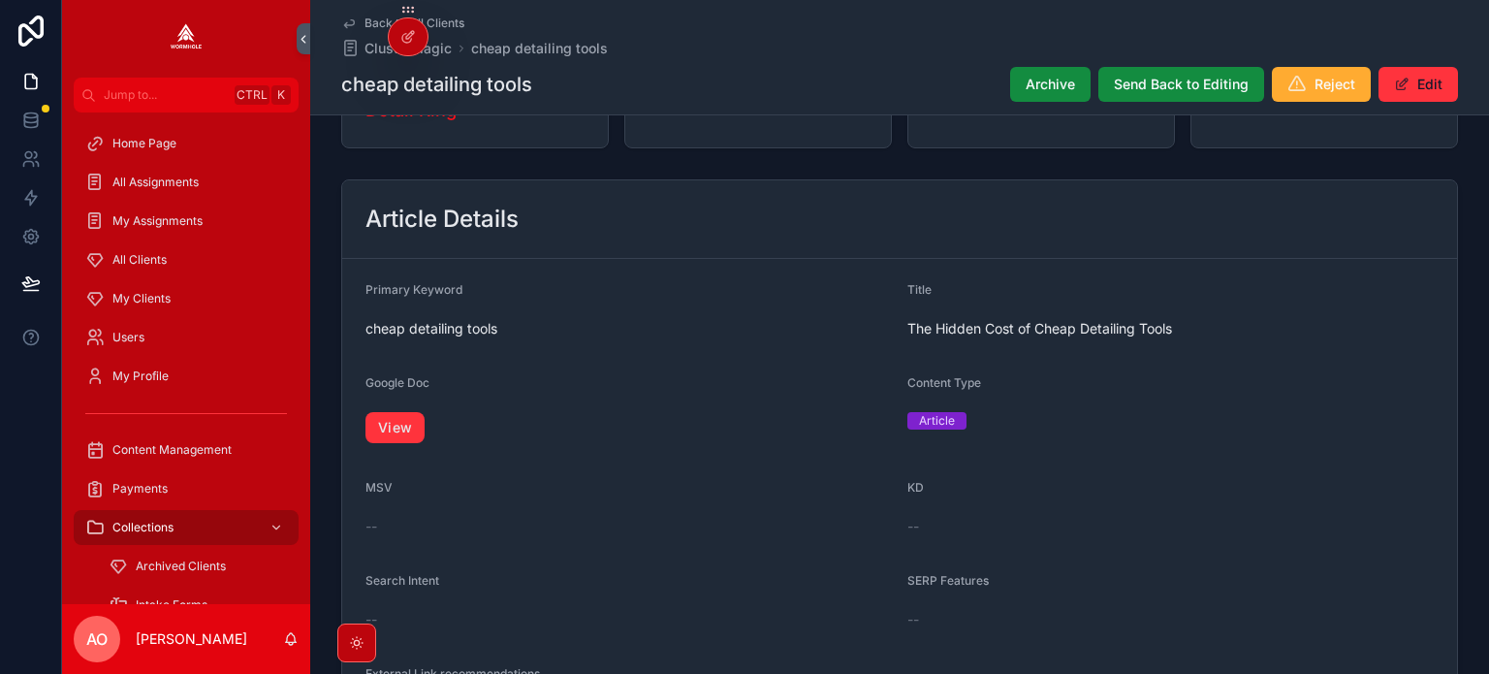
scroll to position [194, 0]
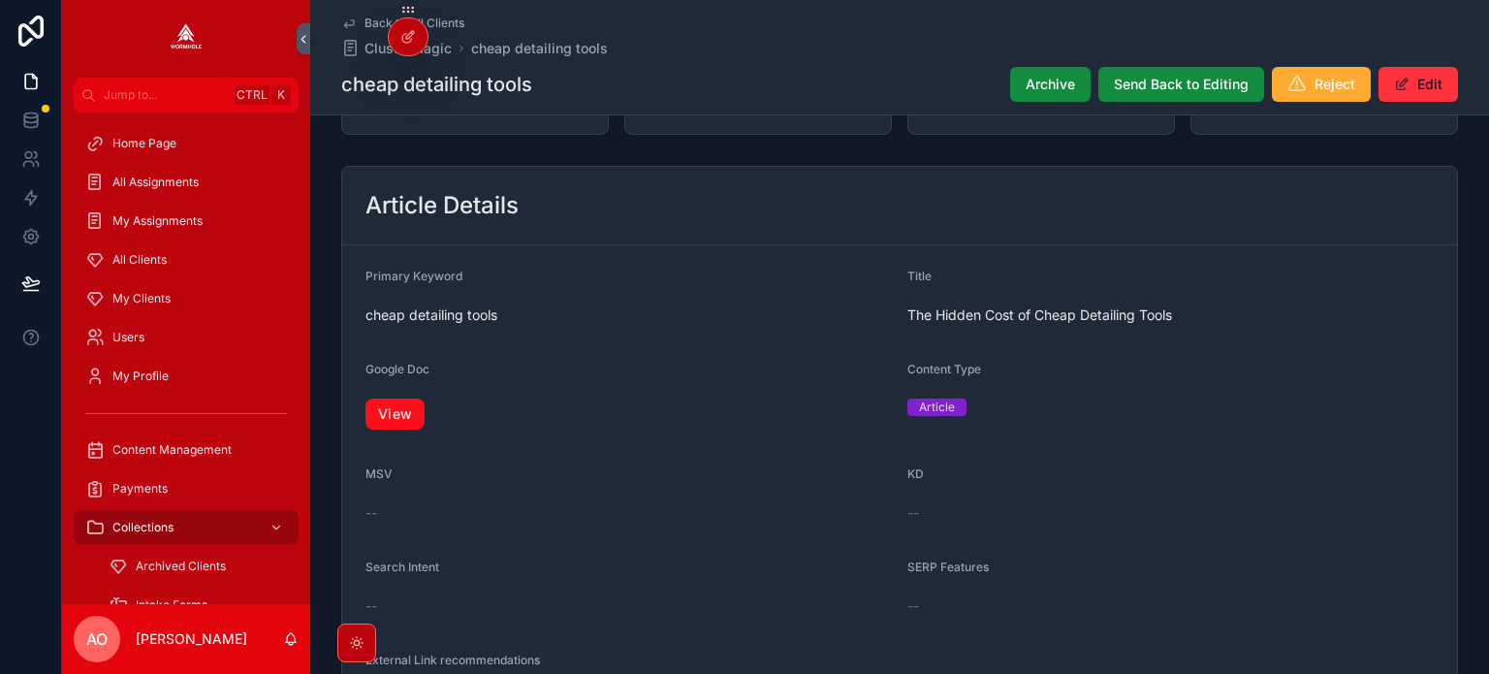
click at [395, 410] on link "View" at bounding box center [394, 413] width 59 height 31
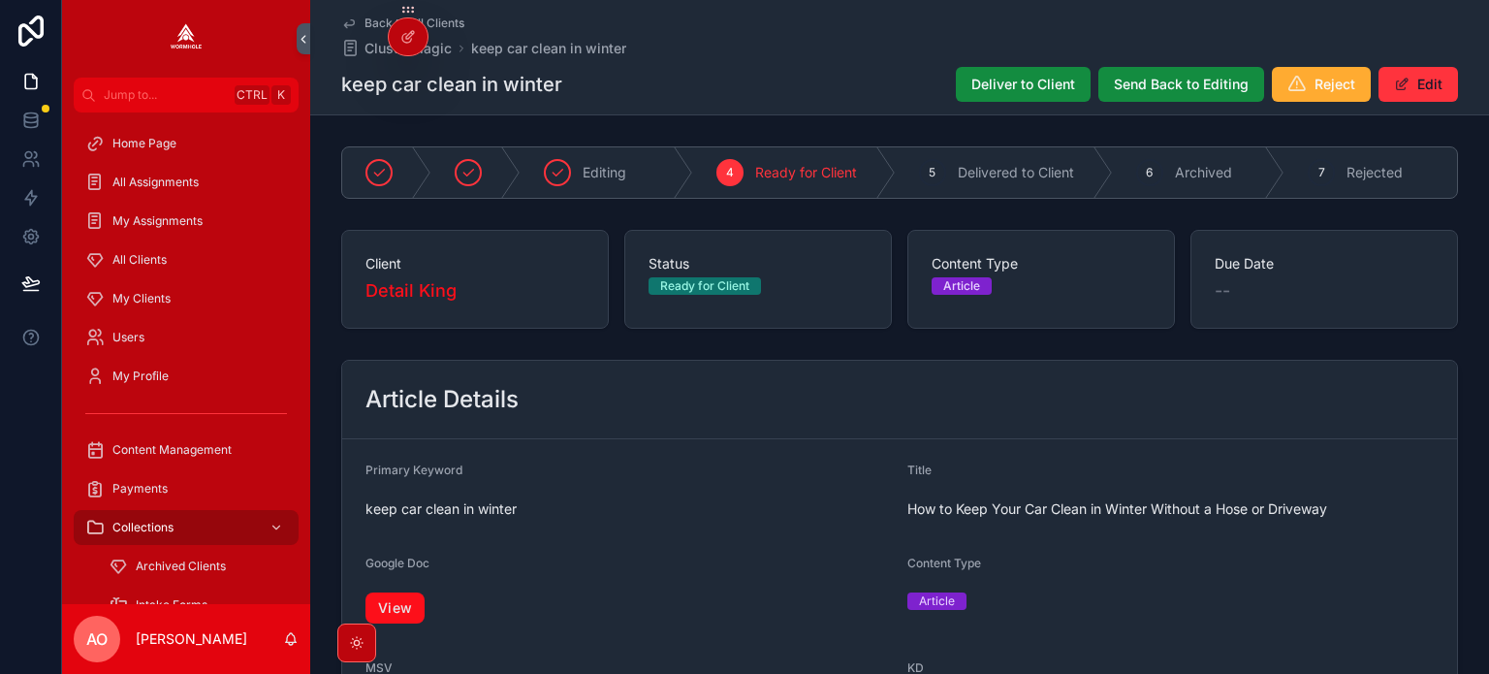
click at [403, 592] on link "View" at bounding box center [394, 607] width 59 height 31
click at [1010, 87] on span "Deliver to Client" at bounding box center [1023, 84] width 104 height 19
click at [413, 600] on link "View" at bounding box center [394, 607] width 59 height 31
click at [1001, 78] on span "Deliver to Client" at bounding box center [1023, 84] width 104 height 19
click at [426, 604] on span "View" at bounding box center [628, 607] width 526 height 31
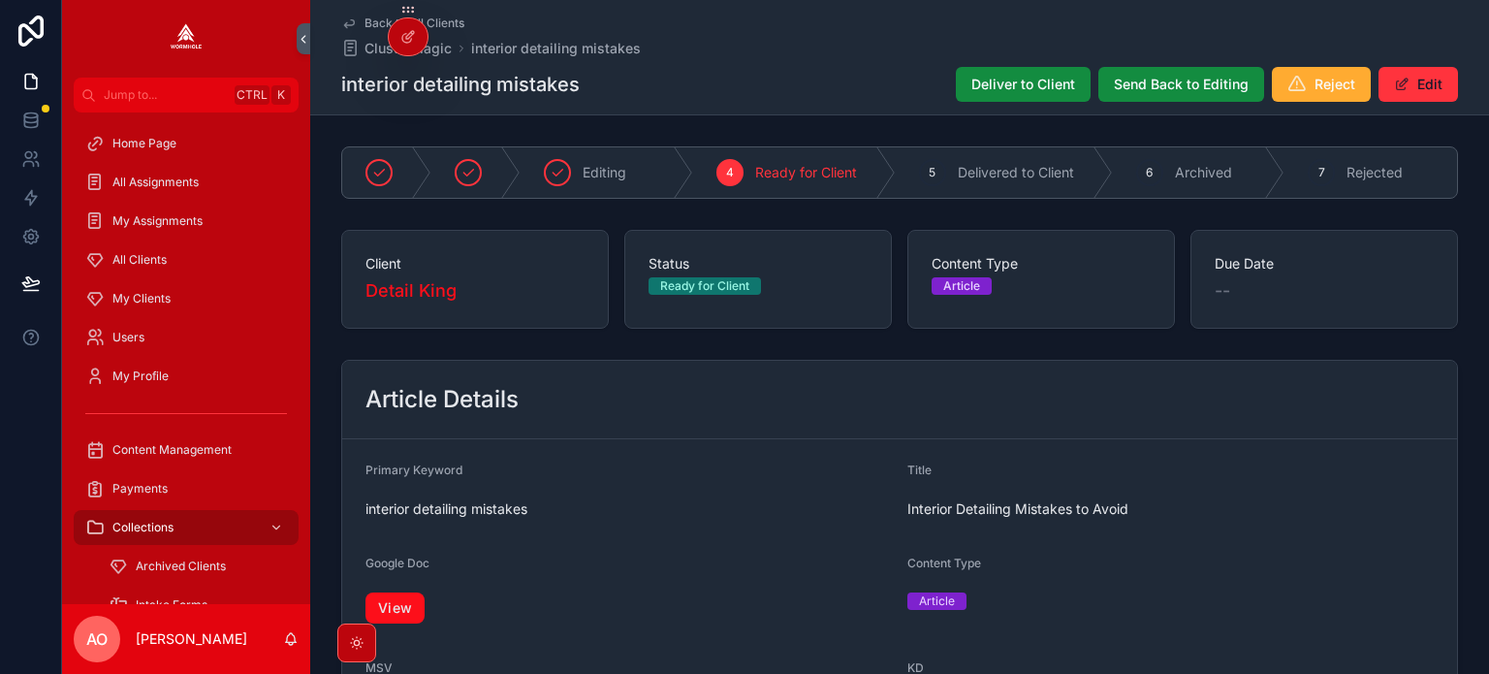
click at [404, 606] on link "View" at bounding box center [394, 607] width 59 height 31
click at [994, 83] on span "Deliver to Client" at bounding box center [1023, 84] width 104 height 19
click at [417, 600] on link "View" at bounding box center [394, 607] width 59 height 31
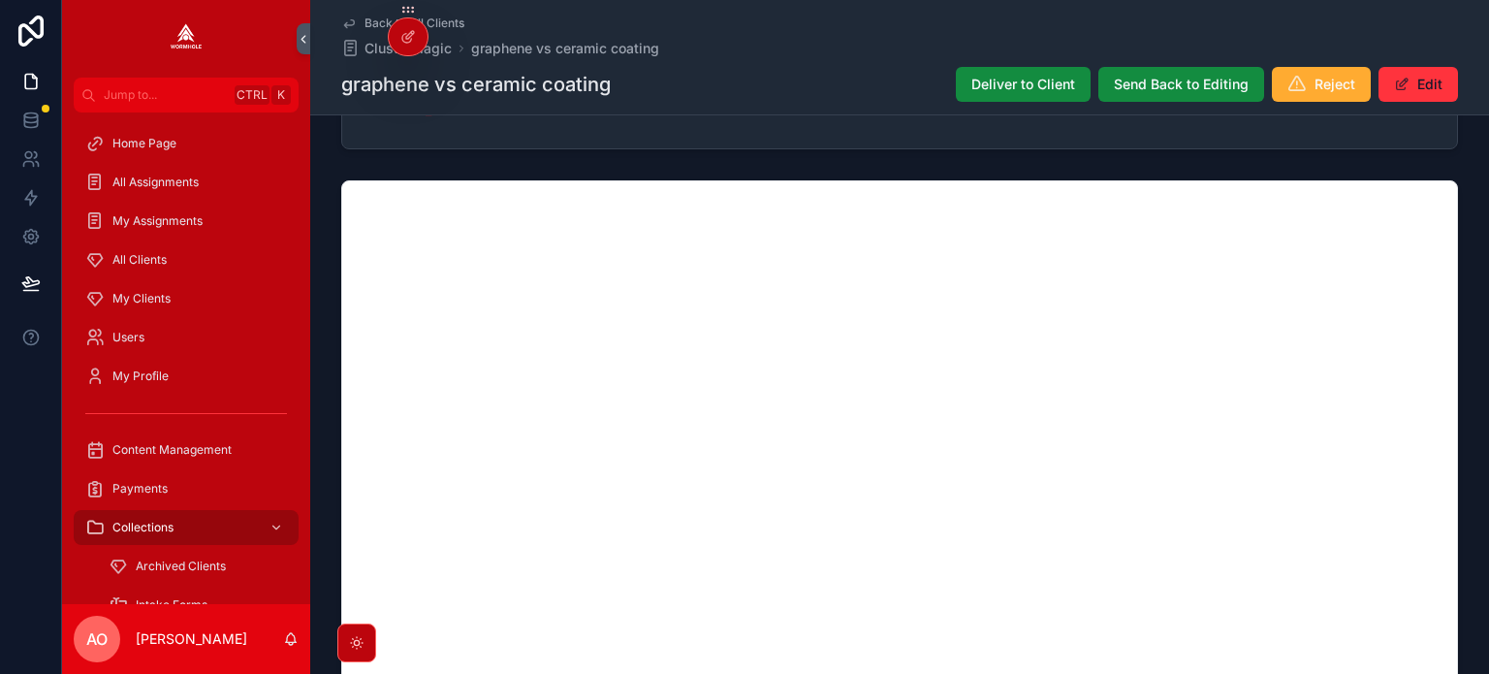
drag, startPoint x: 1004, startPoint y: 80, endPoint x: 854, endPoint y: 78, distance: 150.2
click at [1004, 79] on span "Deliver to Client" at bounding box center [1023, 84] width 104 height 19
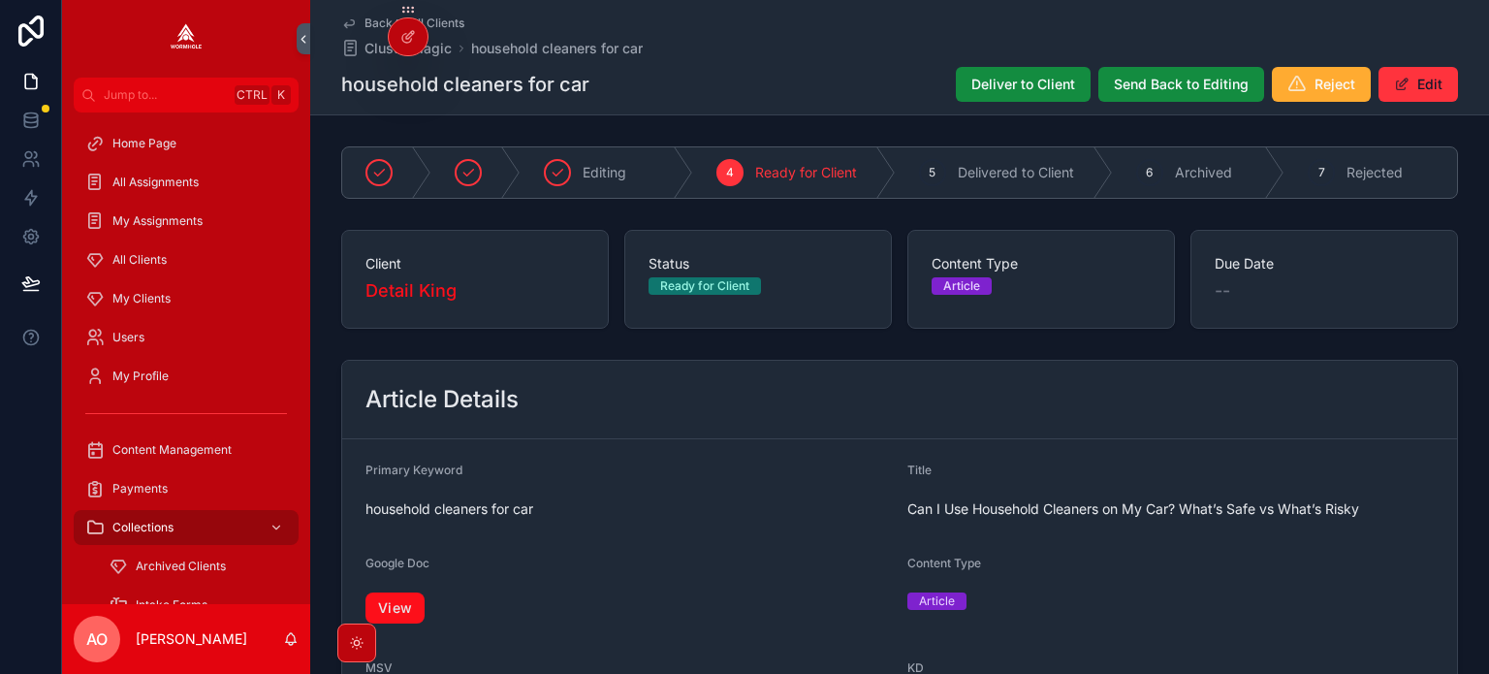
click at [396, 606] on link "View" at bounding box center [394, 607] width 59 height 31
click at [962, 90] on button "Deliver to Client" at bounding box center [1023, 84] width 135 height 35
click at [402, 600] on link "View" at bounding box center [394, 607] width 59 height 31
click at [1042, 77] on span "Deliver to Client" at bounding box center [1023, 84] width 104 height 19
click at [397, 610] on link "View" at bounding box center [394, 607] width 59 height 31
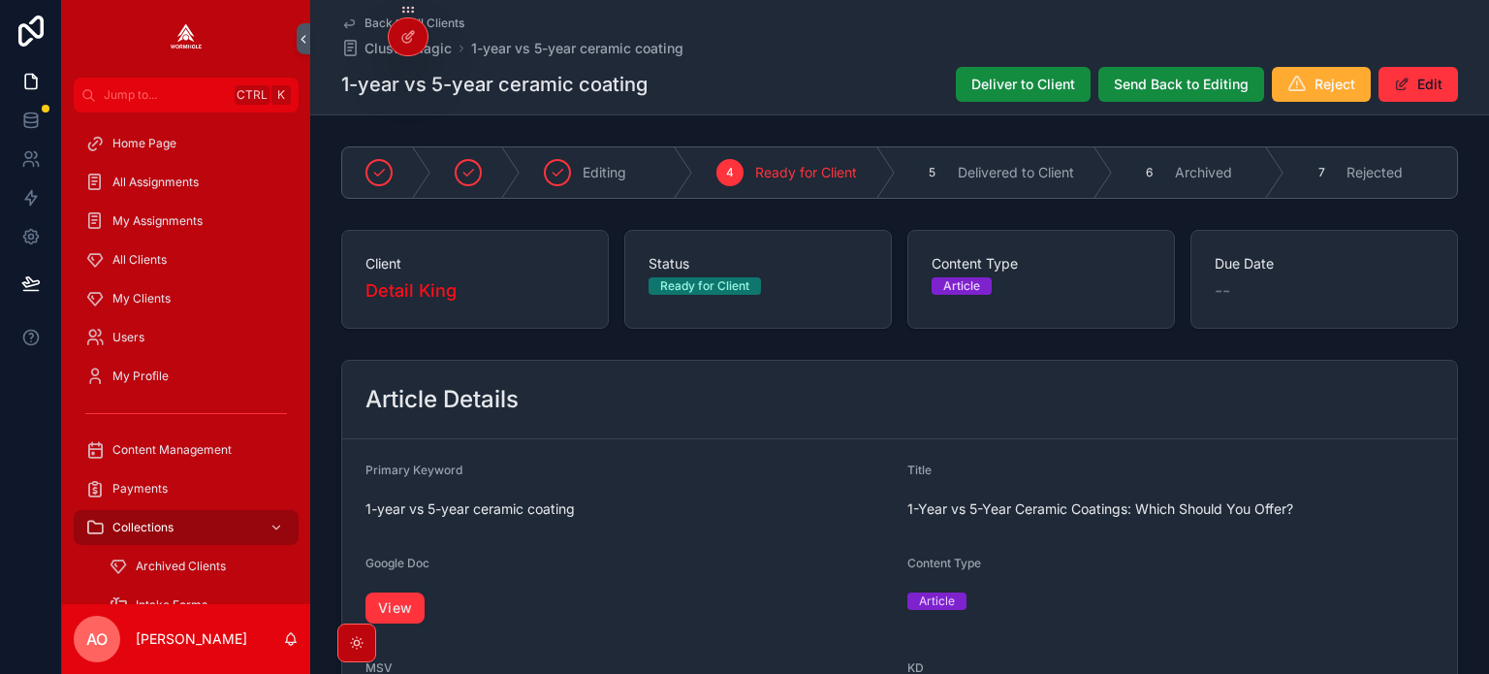
scroll to position [1316, 0]
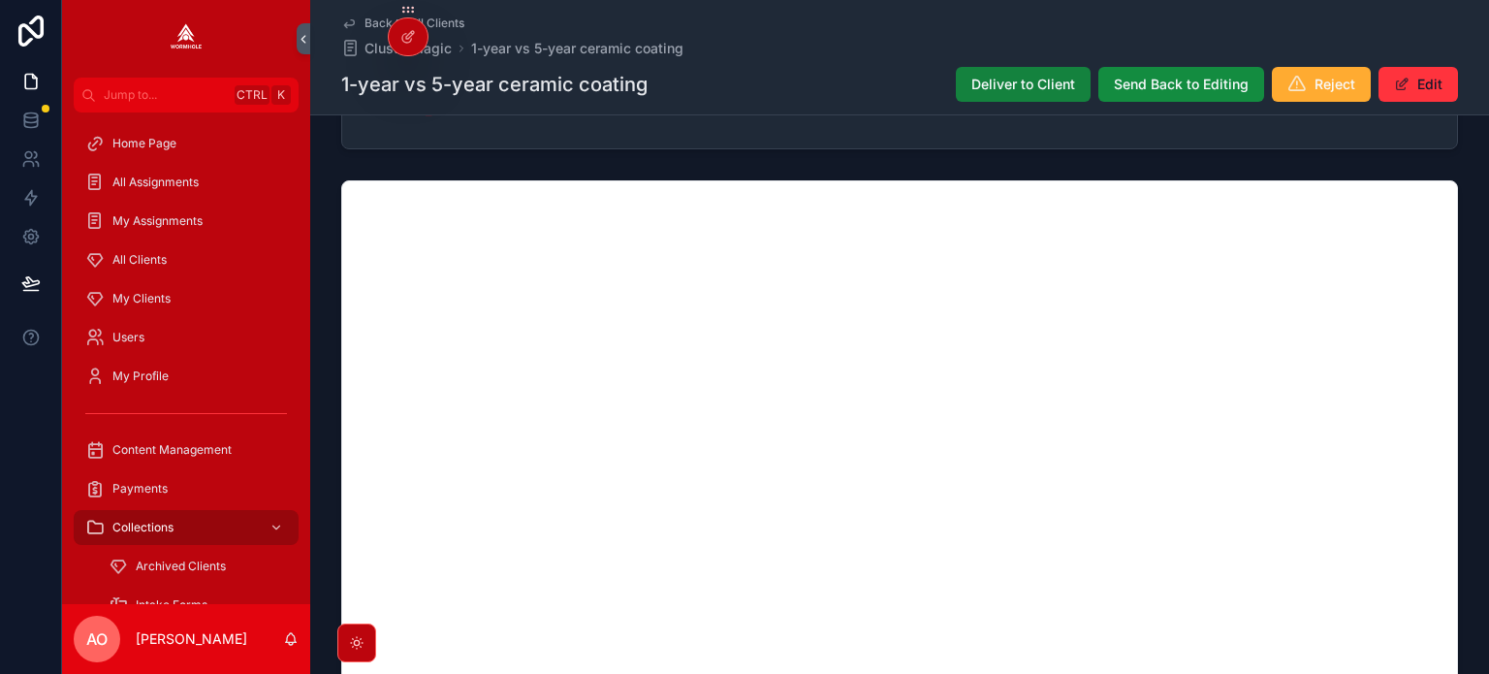
click at [993, 77] on span "Deliver to Client" at bounding box center [1023, 84] width 104 height 19
